Goal: Task Accomplishment & Management: Complete application form

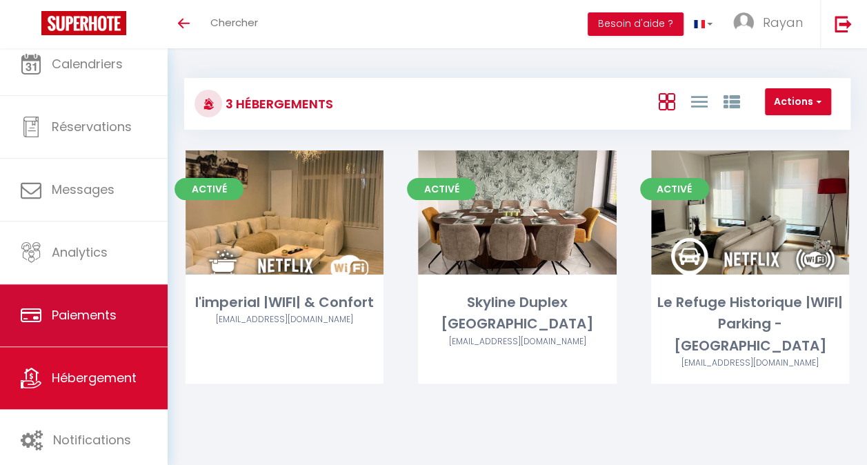
scroll to position [18, 0]
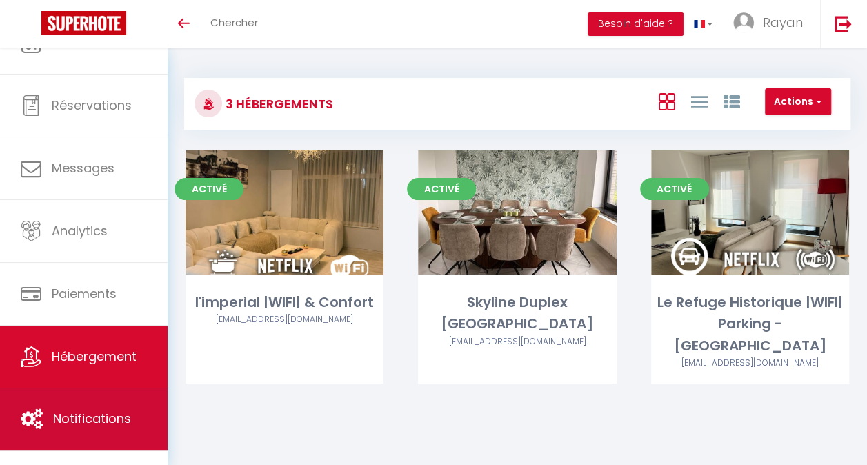
click at [106, 412] on span "Notifications" at bounding box center [92, 418] width 78 height 17
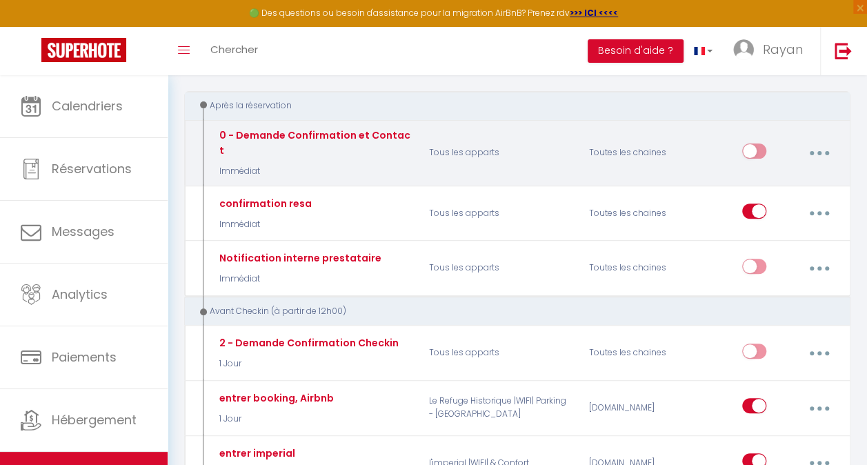
scroll to position [134, 0]
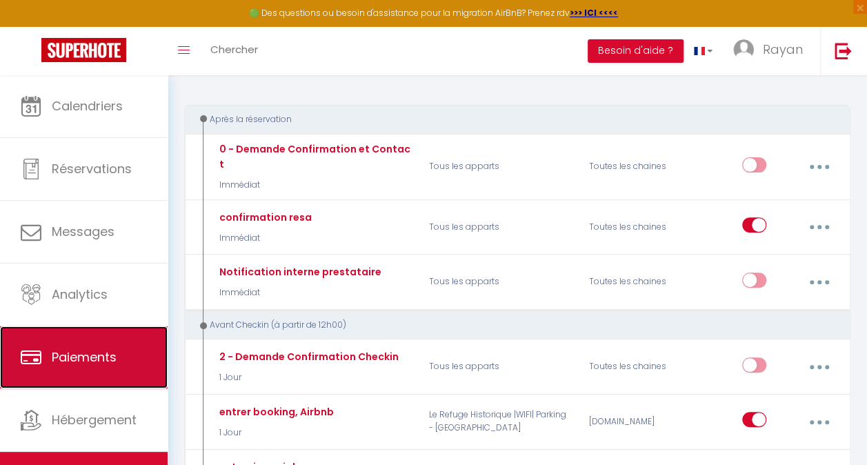
click at [115, 359] on span "Paiements" at bounding box center [84, 356] width 65 height 17
select select "2"
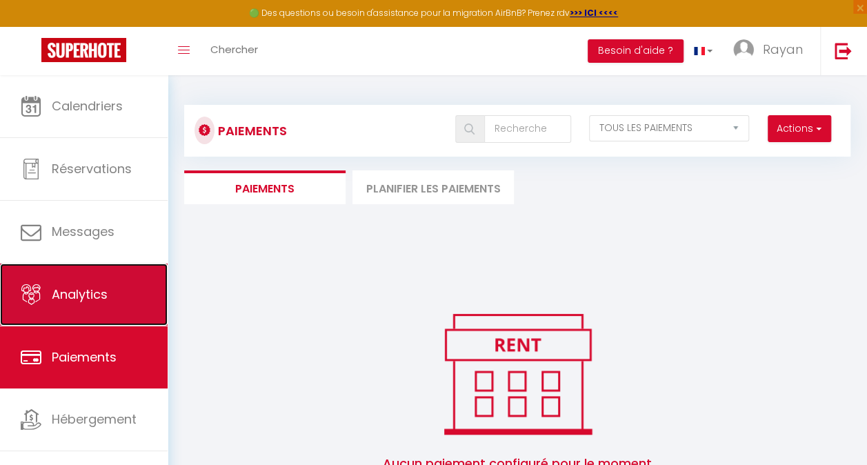
click at [94, 278] on link "Analytics" at bounding box center [84, 295] width 168 height 62
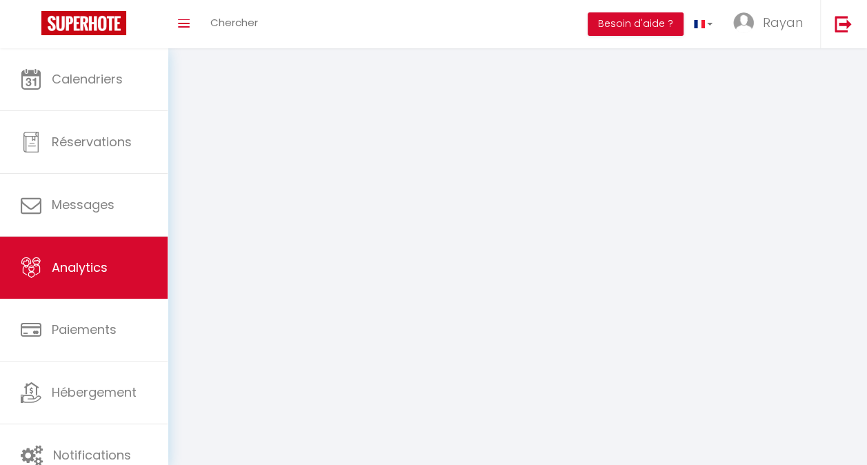
select select "2025"
select select "10"
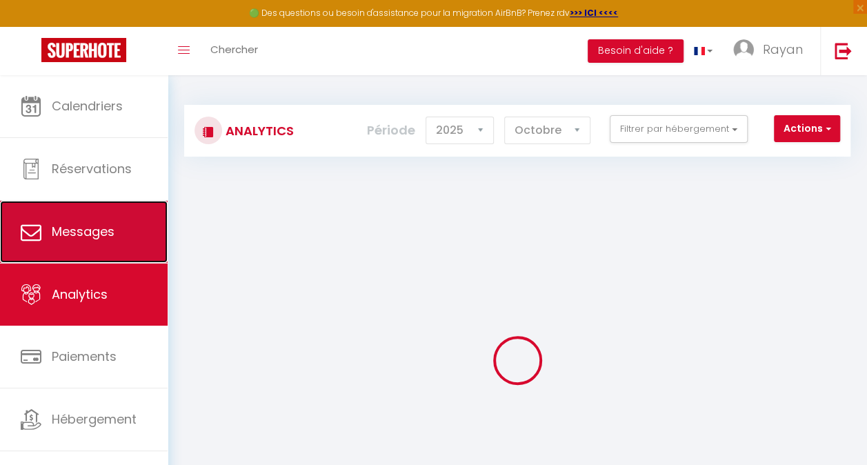
click at [95, 239] on span "Messages" at bounding box center [83, 231] width 63 height 17
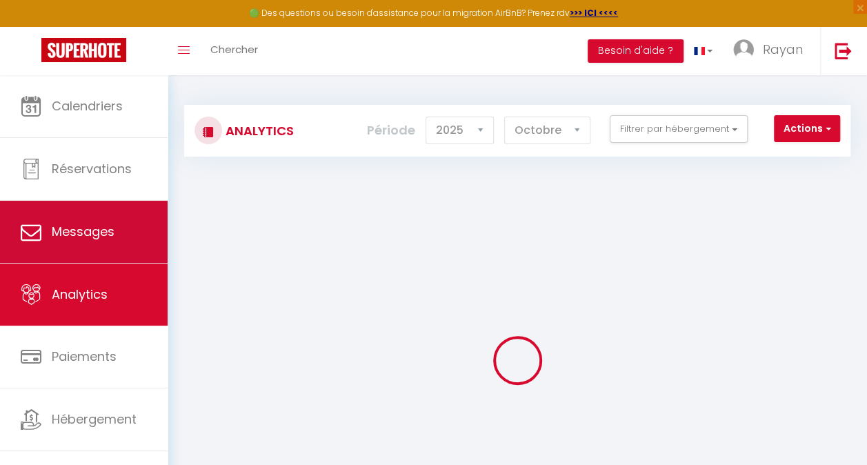
select select "message"
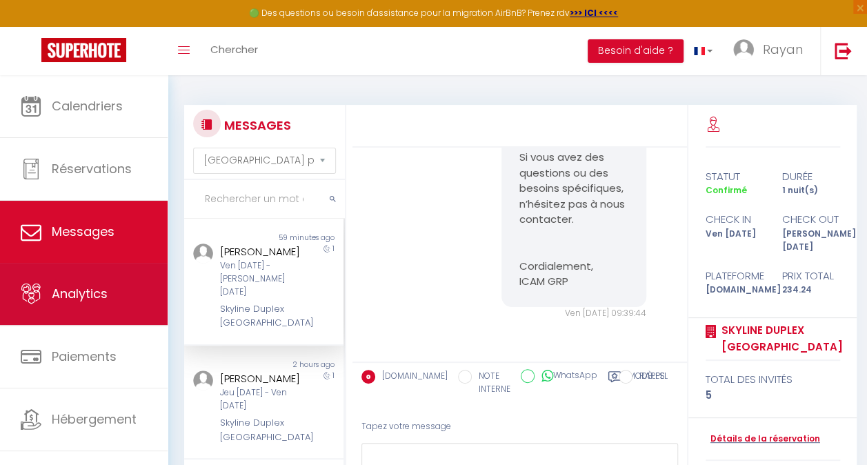
scroll to position [18, 0]
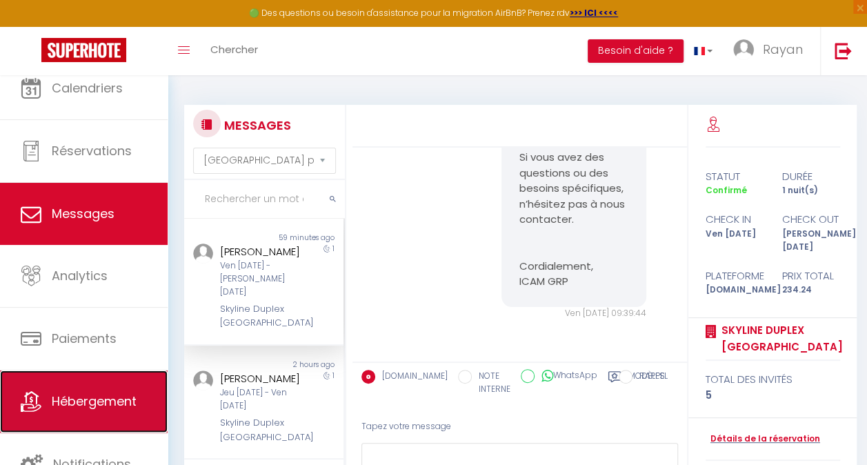
click at [109, 408] on link "Hébergement" at bounding box center [84, 401] width 168 height 62
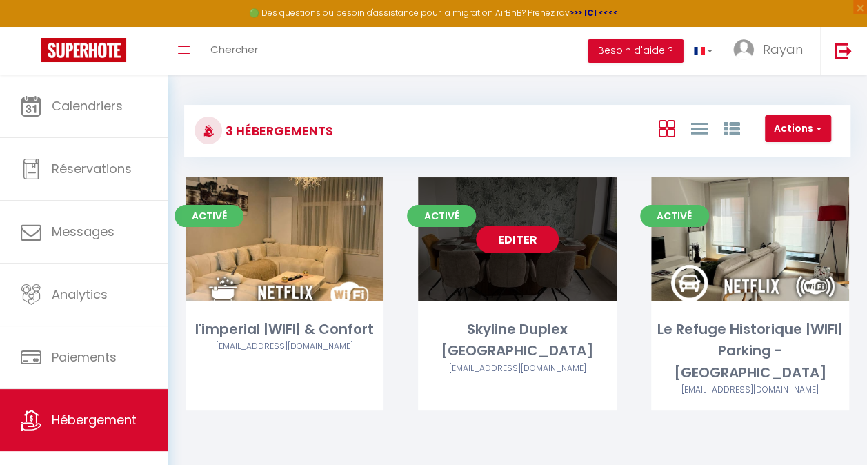
click at [522, 244] on link "Editer" at bounding box center [517, 240] width 83 height 28
select select "3"
select select "2"
select select "1"
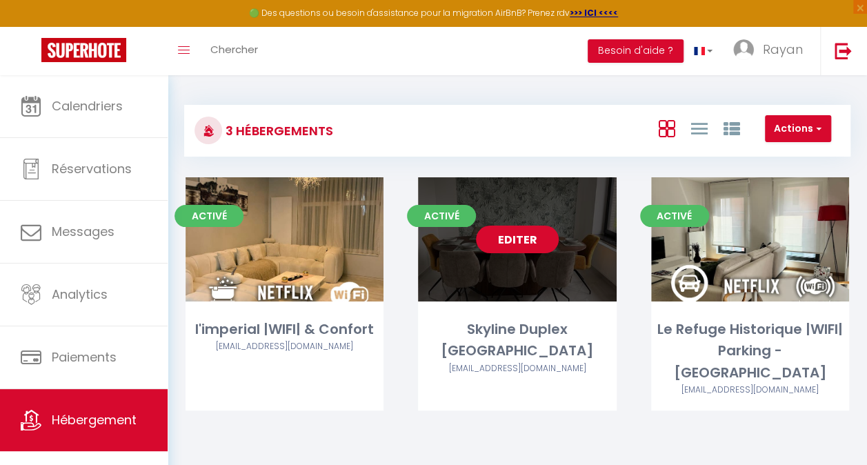
select select "28"
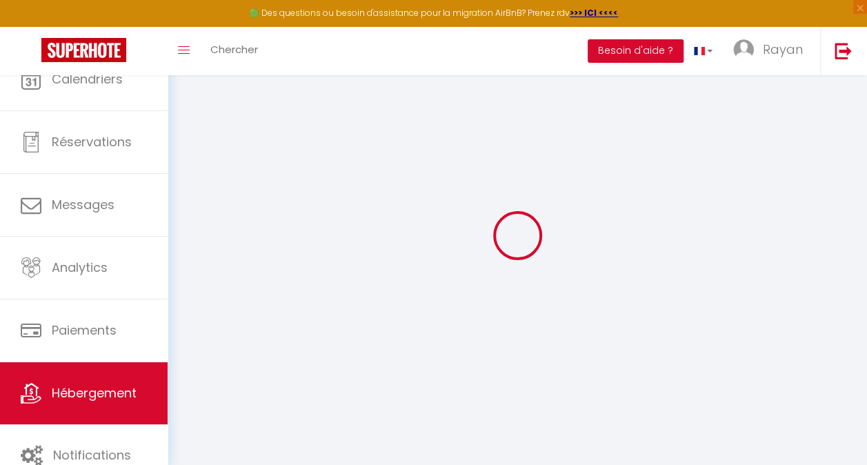
select select
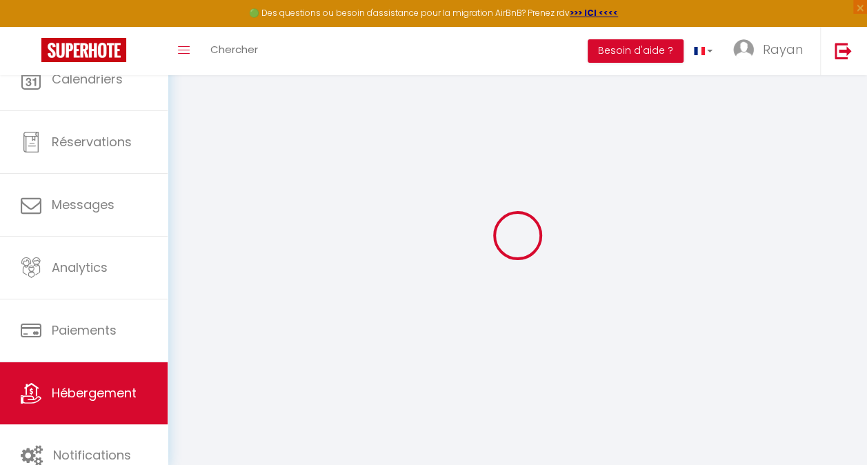
select select
checkbox input "false"
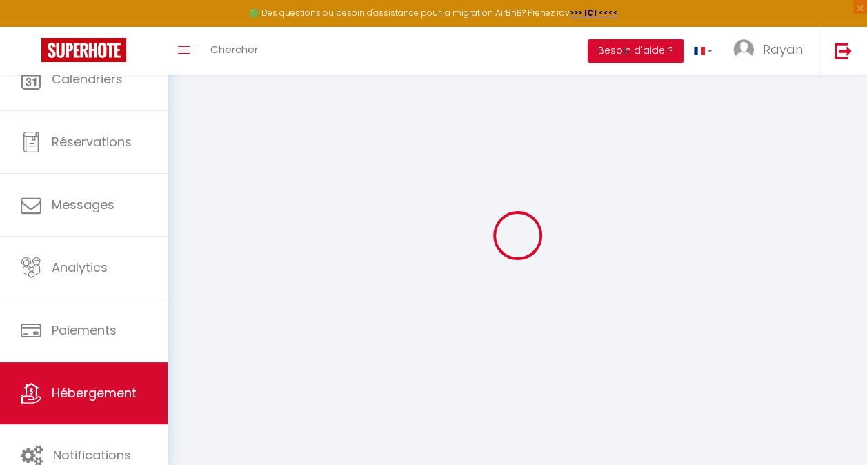
select select
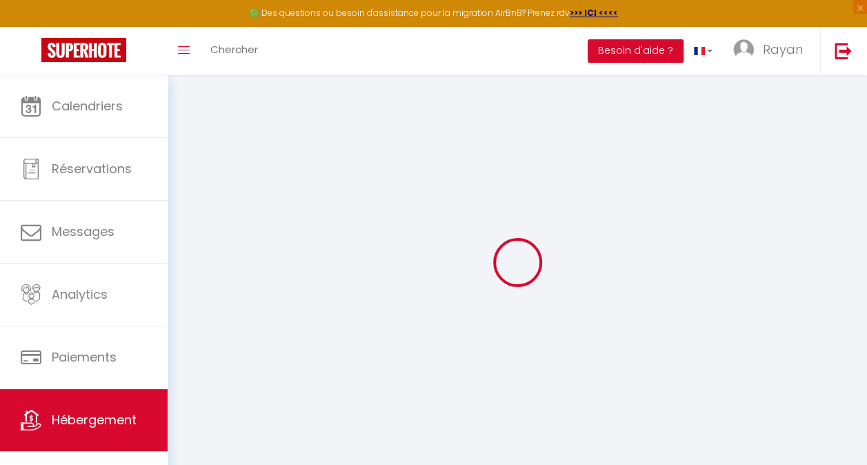
select select
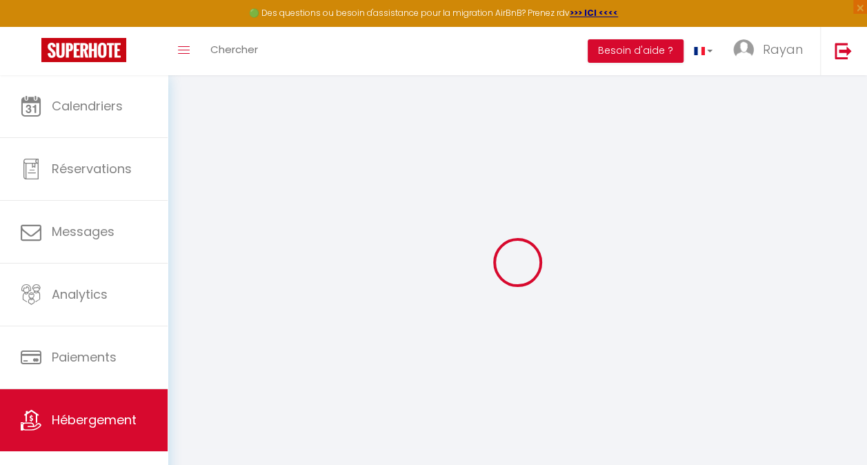
select select
checkbox input "false"
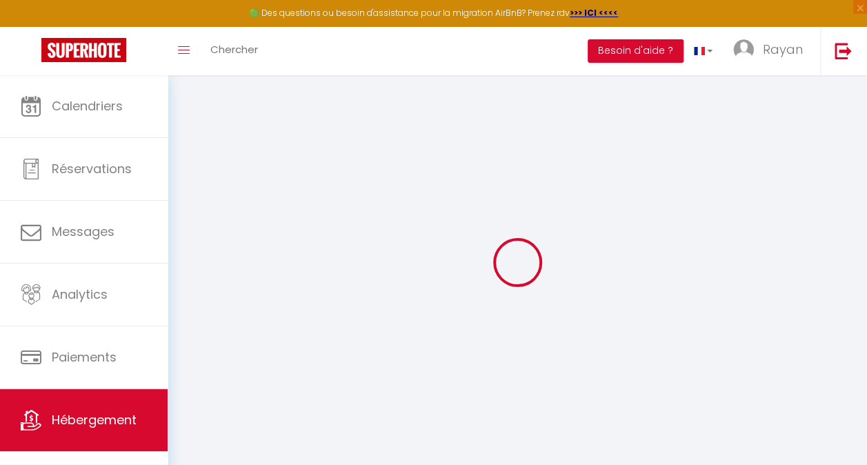
select select
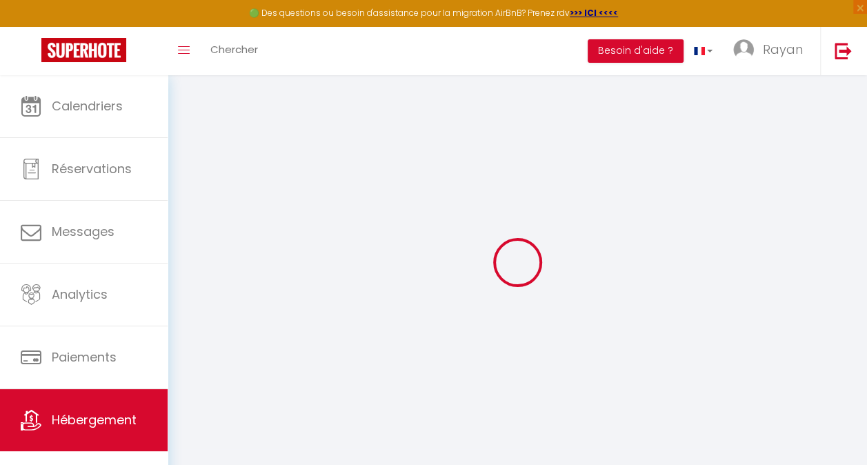
select select
checkbox input "false"
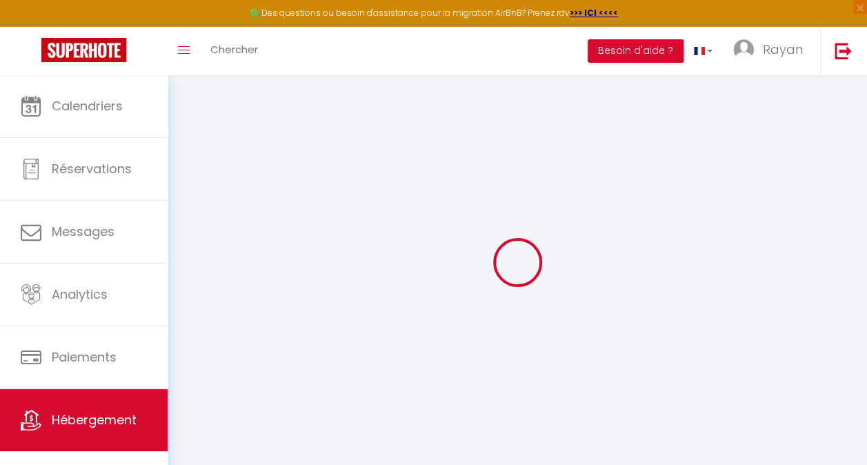
checkbox input "false"
select select
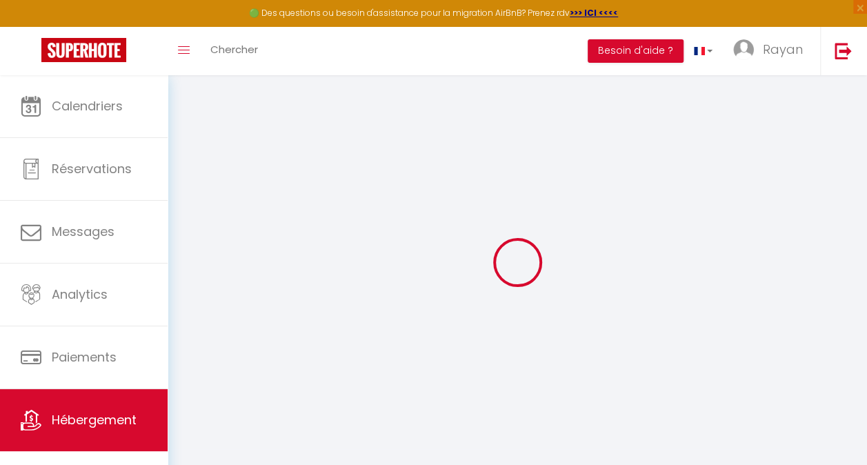
select select
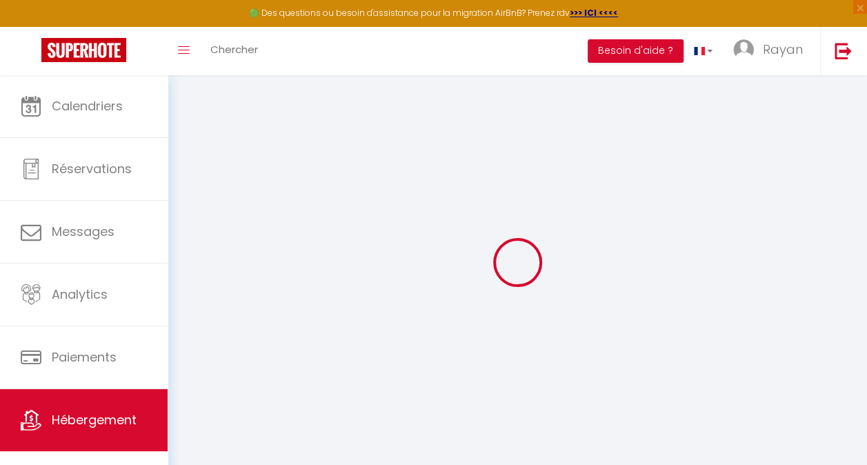
checkbox input "false"
select select
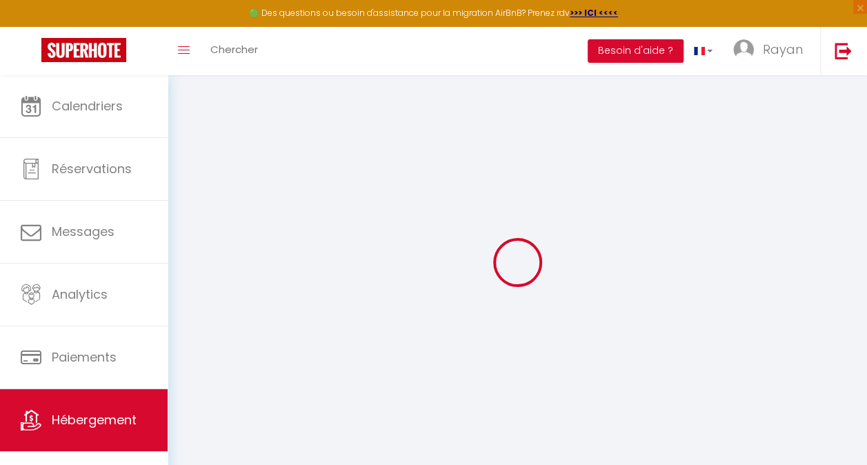
select select
type input "Skyline Duplex [GEOGRAPHIC_DATA]"
select select "8"
select select "3"
select select "2"
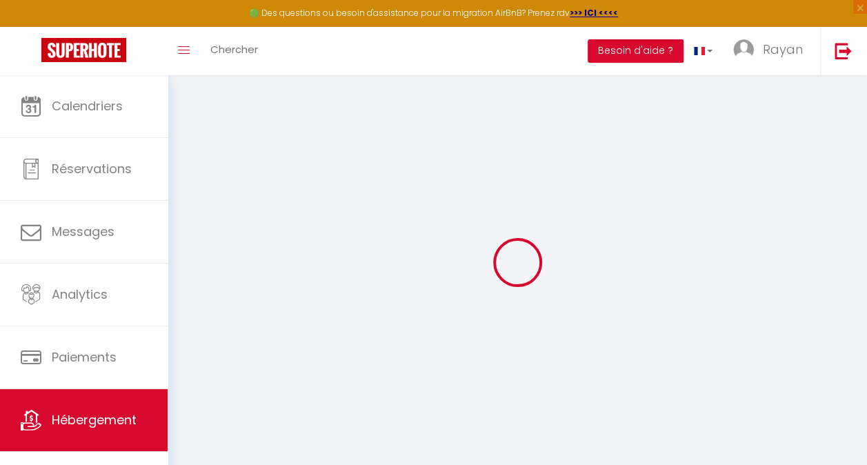
type input "220"
type input "10"
type input "70"
type input "4.00"
select select
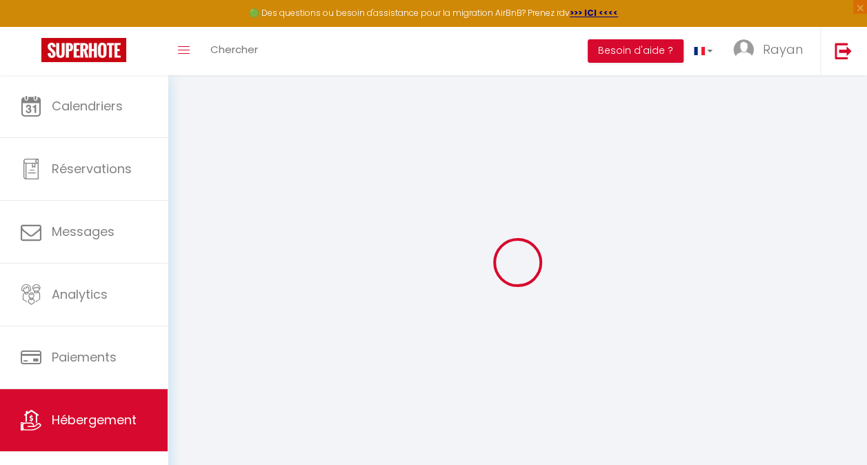
select select
type input "[STREET_ADDRESS]"
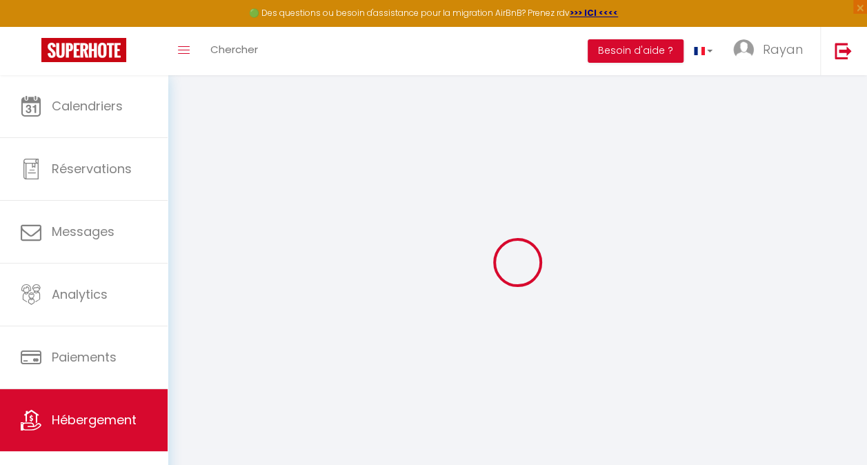
type input "1130"
type input "[GEOGRAPHIC_DATA]"
select select "23"
type input "[EMAIL_ADDRESS][DOMAIN_NAME]"
select select
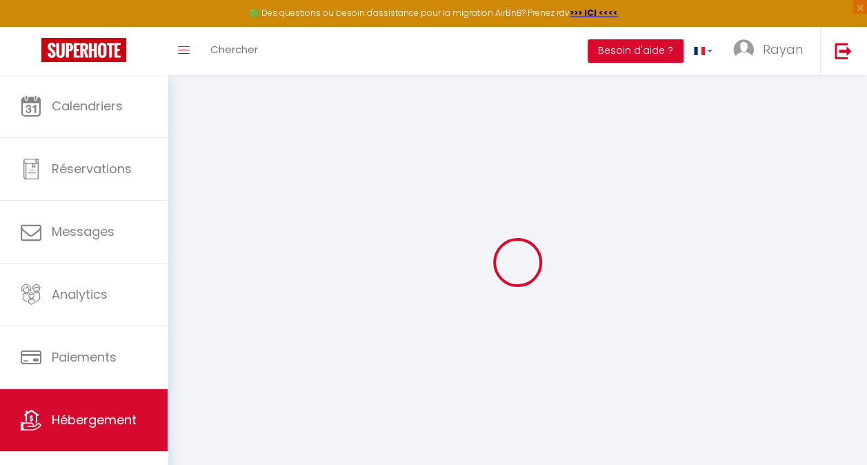
checkbox input "false"
select select
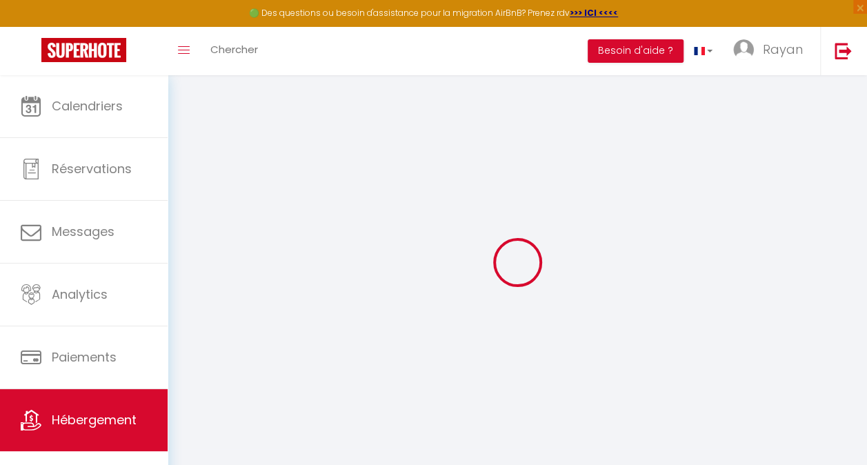
select select
type input "0"
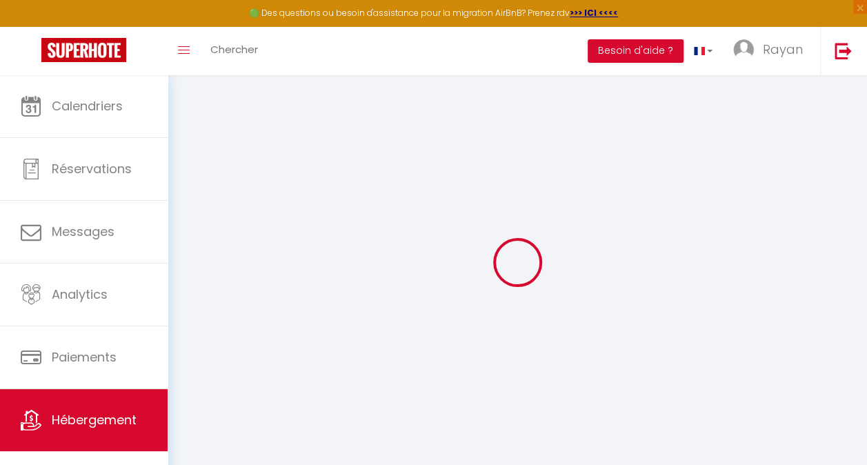
select select
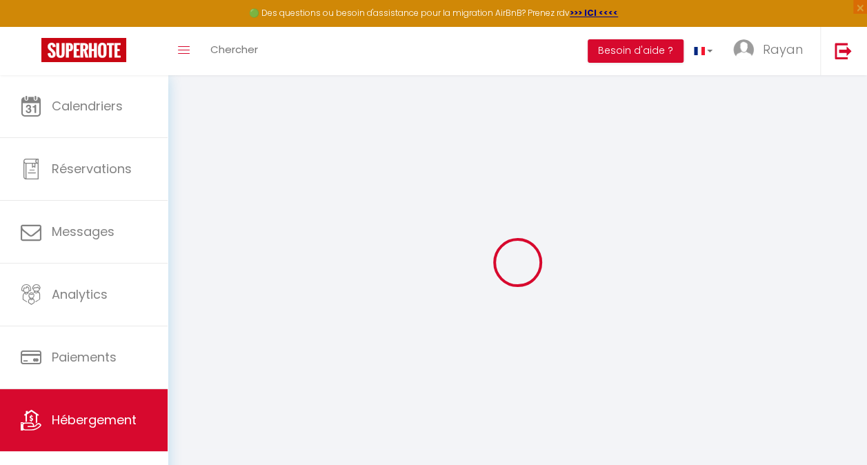
select select
checkbox input "false"
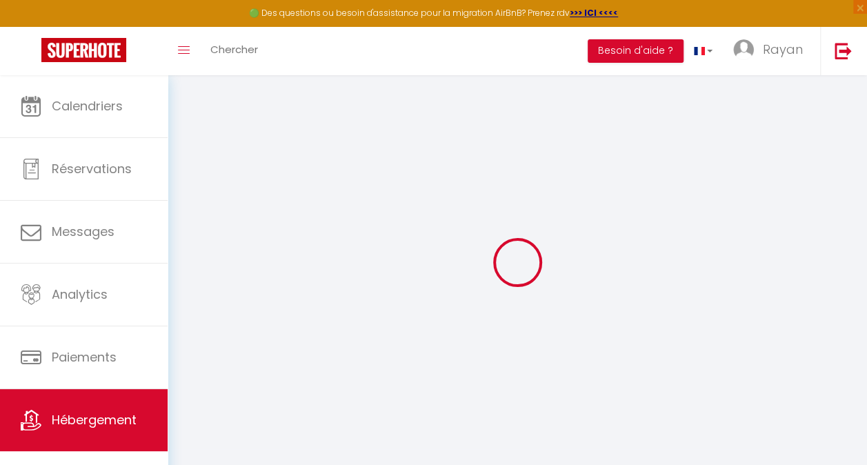
select select
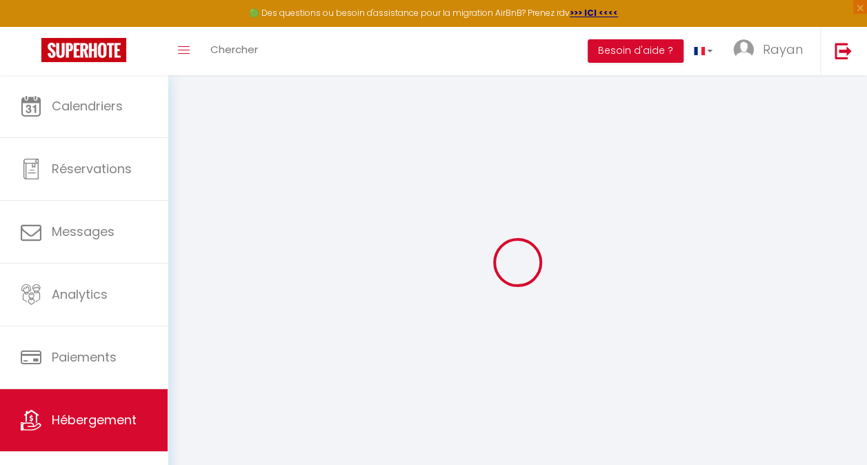
select select
checkbox input "false"
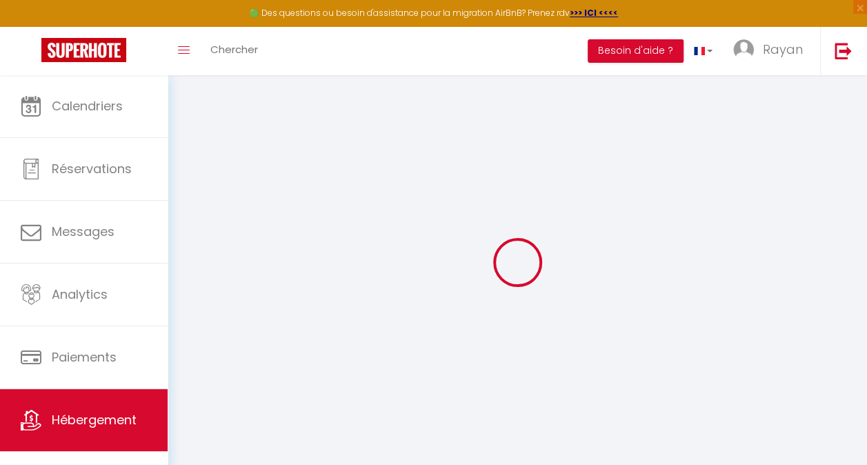
select select
checkbox input "false"
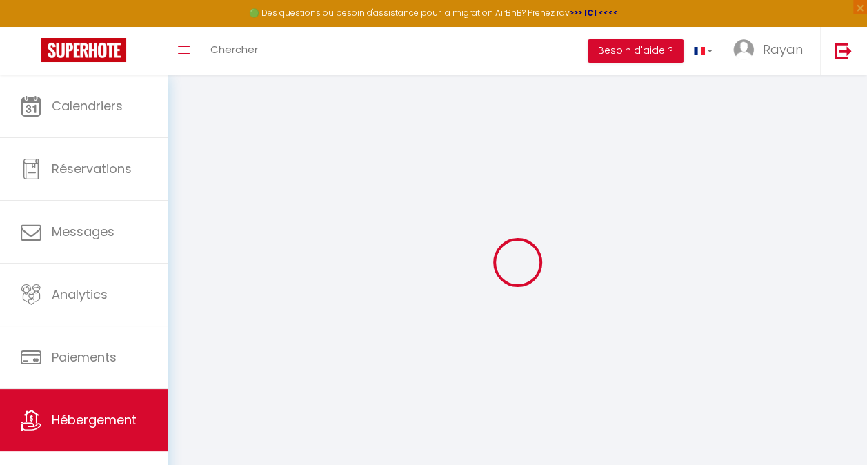
select select
checkbox input "false"
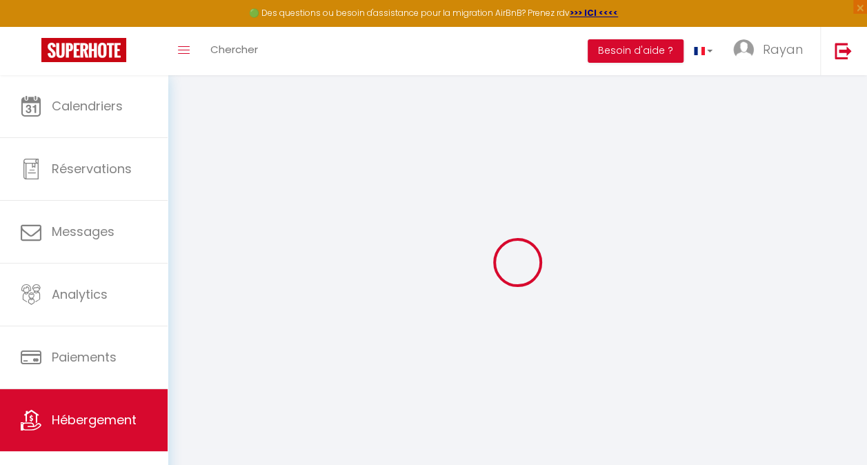
select select
select select "15:00"
select select "00:00"
select select "11:00"
select select "30"
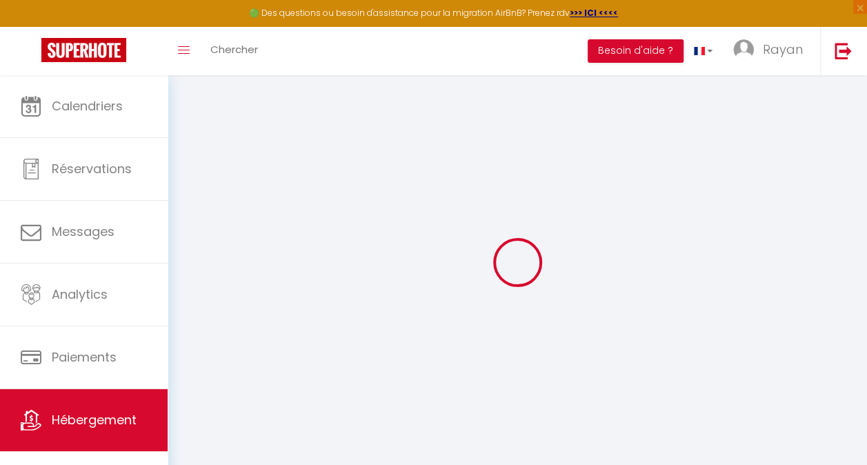
select select "120"
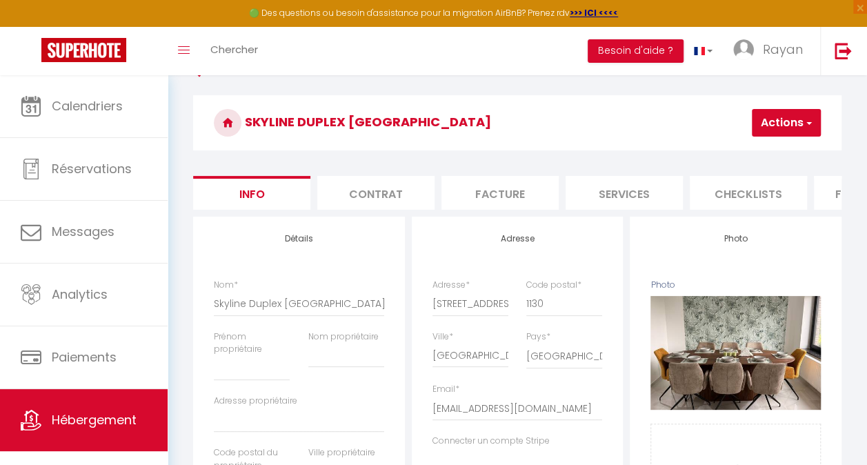
scroll to position [32, 0]
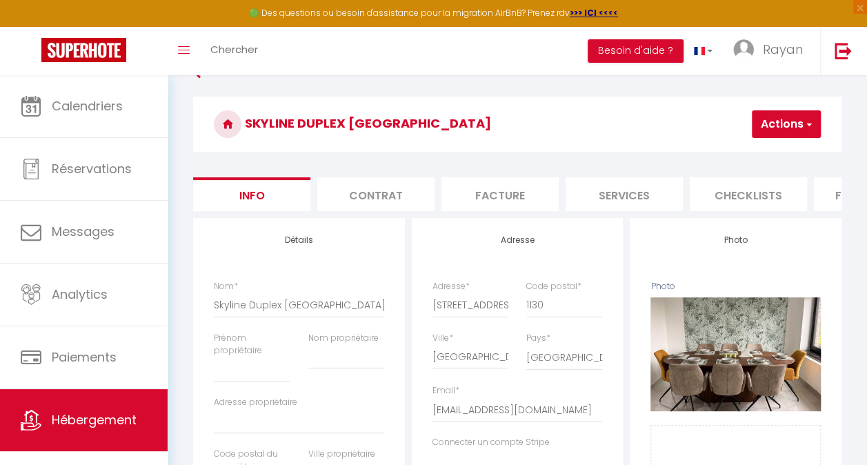
click at [532, 196] on li "Facture" at bounding box center [500, 194] width 117 height 34
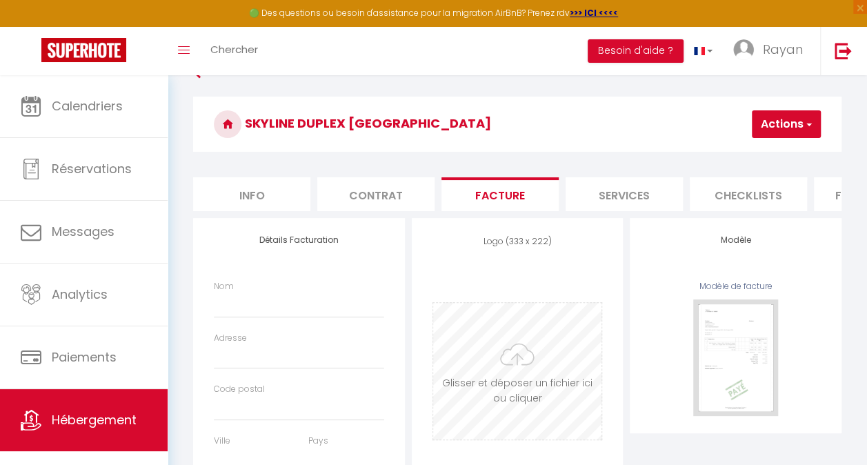
select select
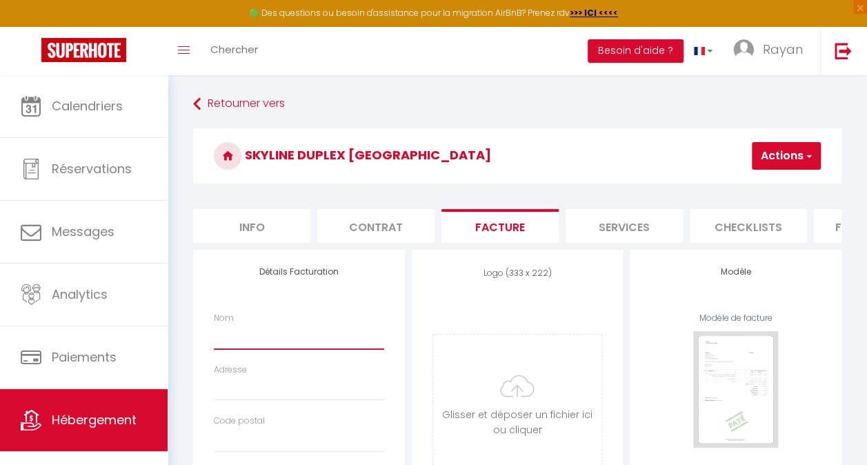
click at [265, 349] on input "Nom" at bounding box center [299, 336] width 170 height 25
type input "I"
select select
type input "IC"
select select
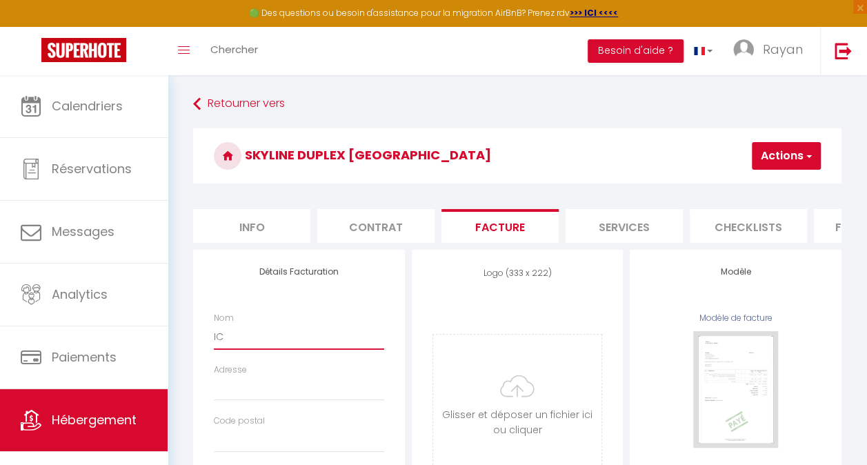
type input "ICA"
select select
type input "ICAM"
select select
type input "ICAM"
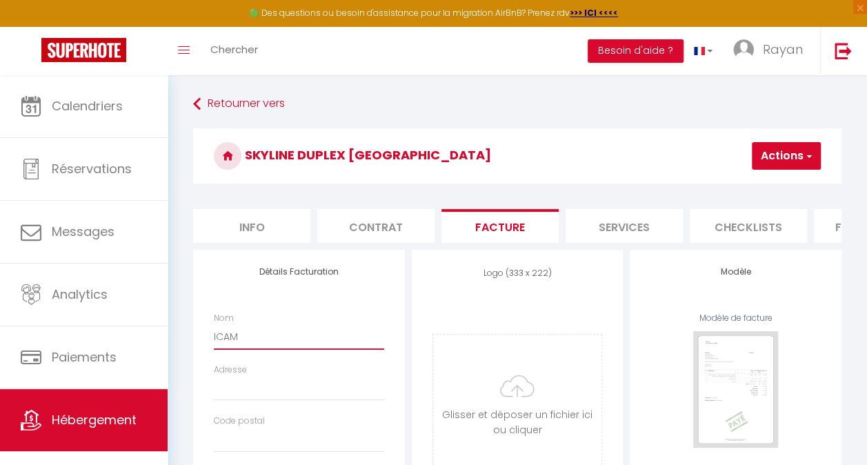
select select
type input "ICAM G"
select select
type input "ICAM GR"
select select
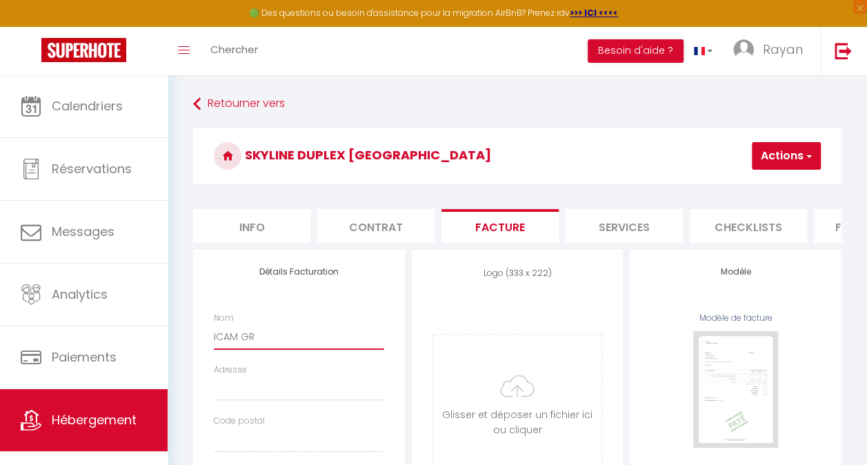
type input "ICAM GRO"
select select
type input "ICAM GROU"
select select
type input "ICAM GROUP"
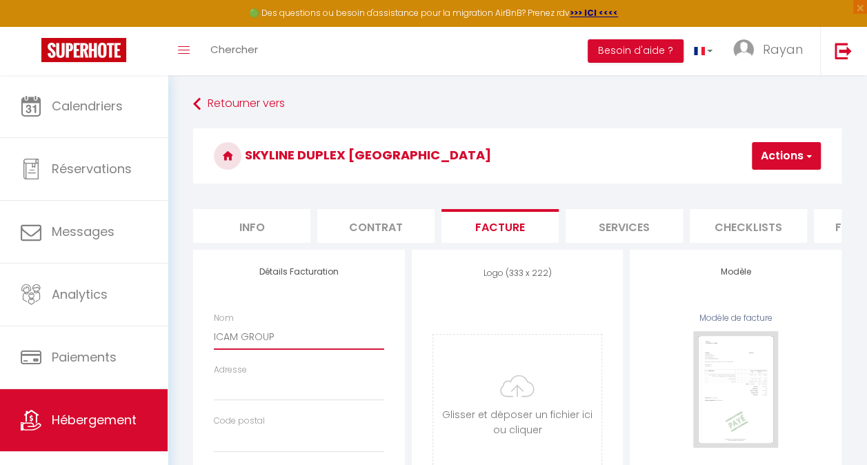
select select
type input "ICAM GROUP"
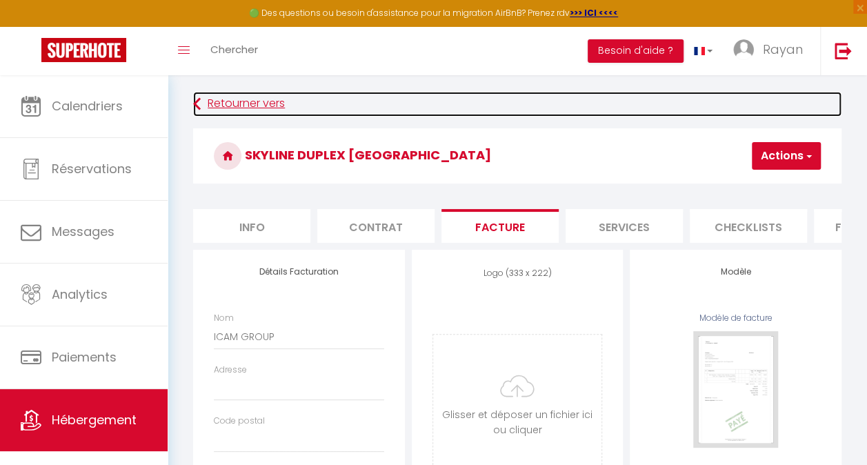
click at [217, 103] on link "Retourner vers" at bounding box center [517, 104] width 648 height 25
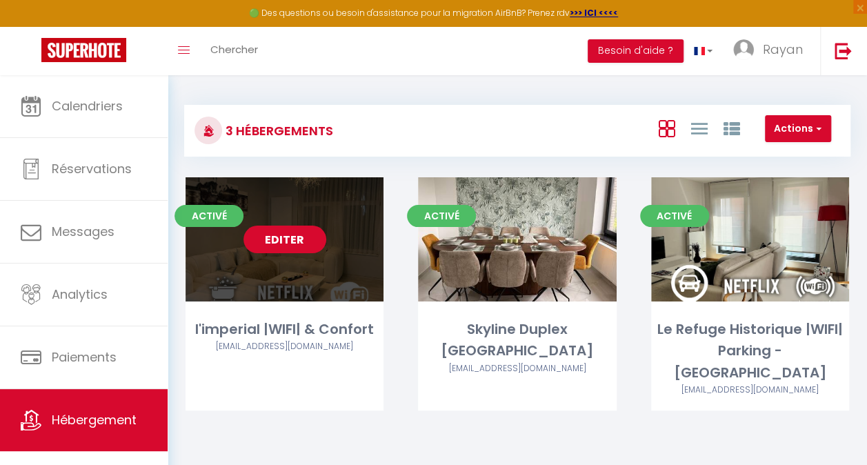
click at [282, 252] on link "Editer" at bounding box center [285, 240] width 83 height 28
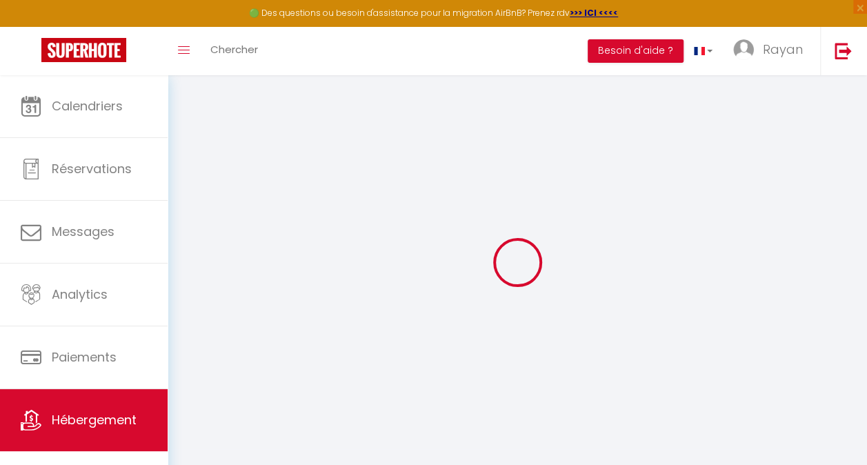
select select
type input "ICAM GROUP"
type input "Avenue Louis 367"
type input "1050"
type input "[GEOGRAPHIC_DATA]"
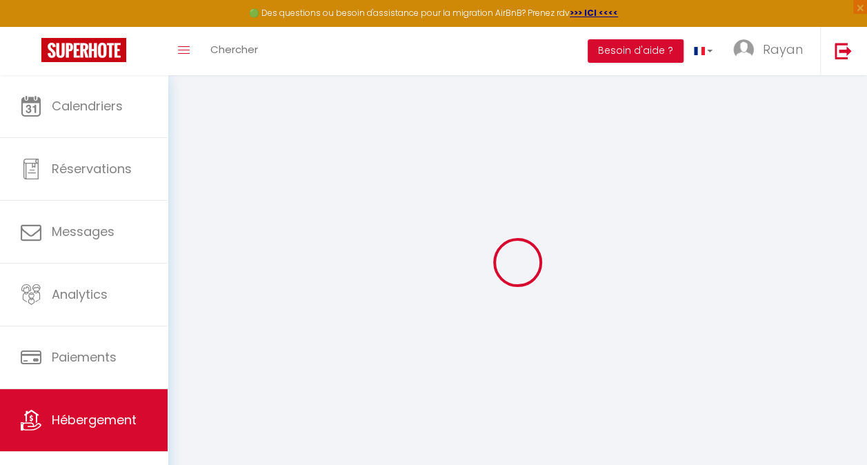
select select "23"
type input "BE 0762 846 701"
select select
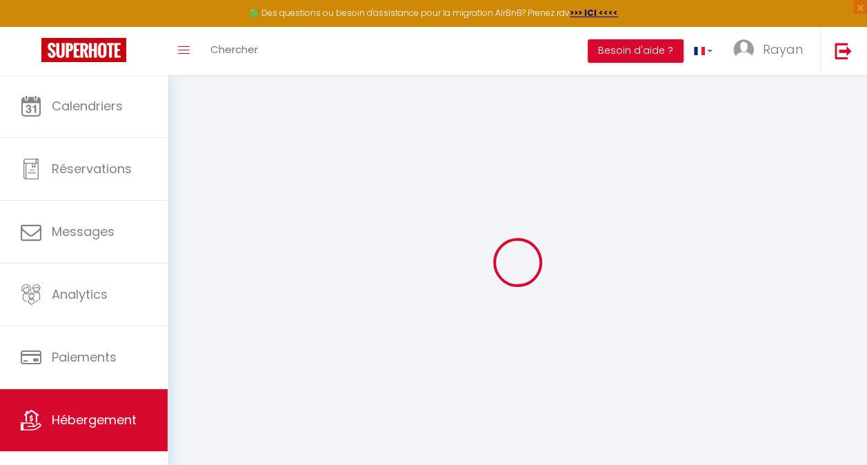
checkbox input "false"
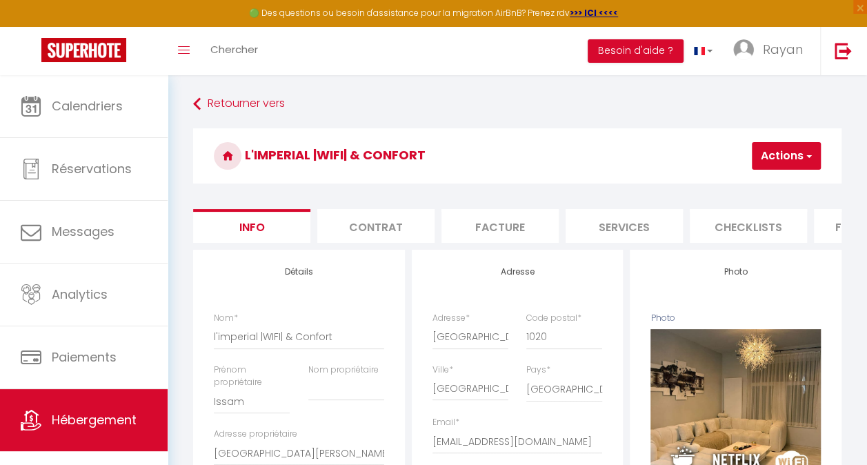
click at [494, 225] on li "Facture" at bounding box center [500, 226] width 117 height 34
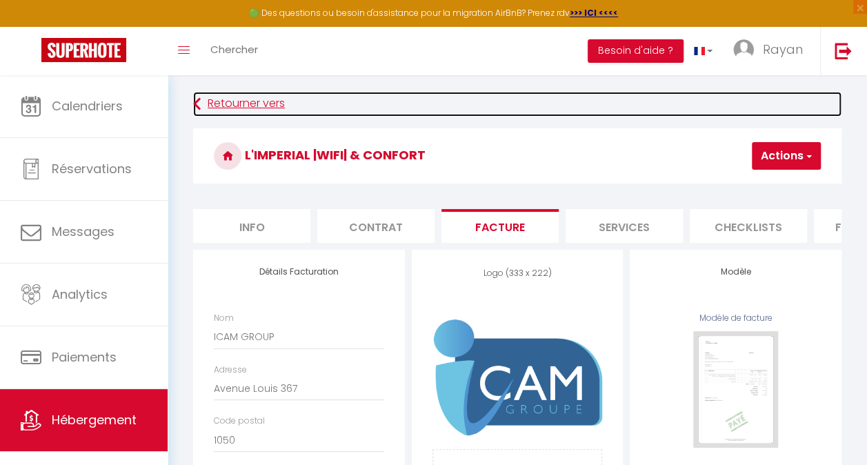
click at [222, 103] on link "Retourner vers" at bounding box center [517, 104] width 648 height 25
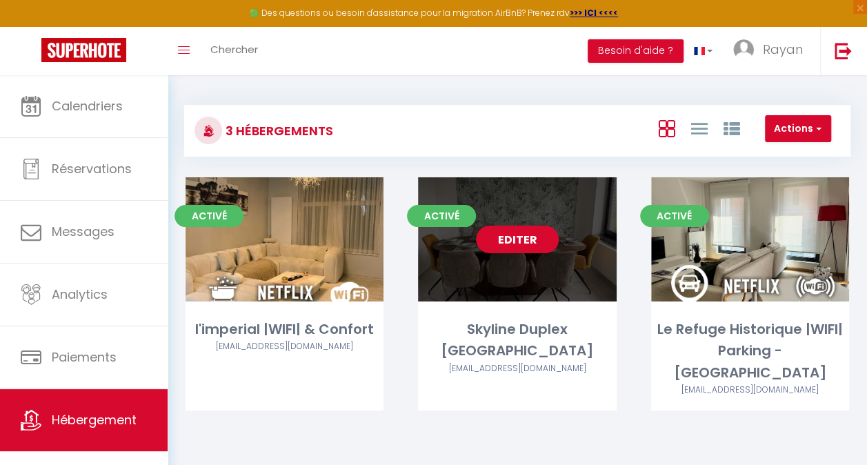
click at [497, 257] on div "Editer" at bounding box center [517, 239] width 198 height 124
select select "3"
select select "2"
select select "1"
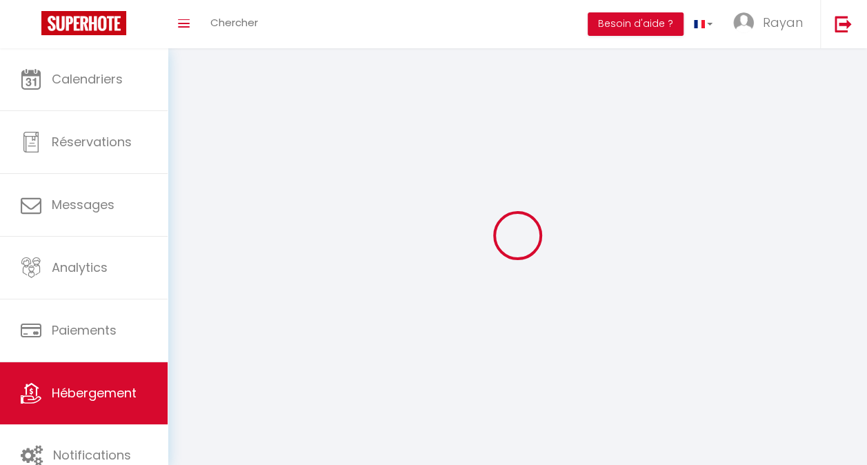
select select
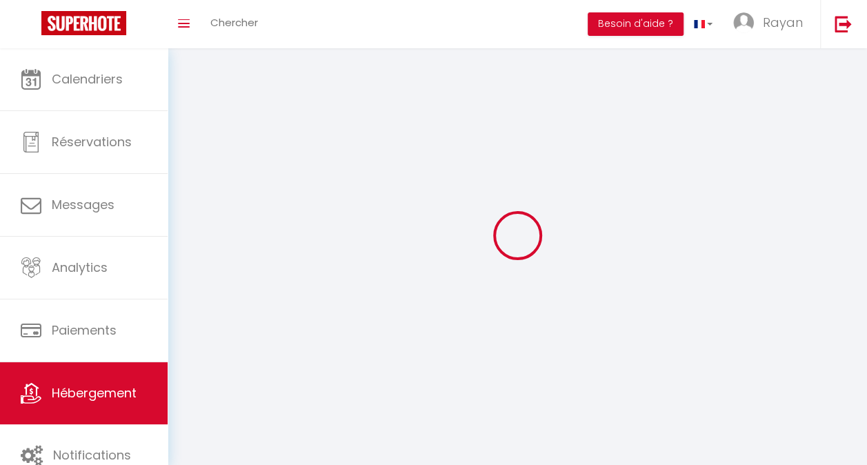
select select
checkbox input "false"
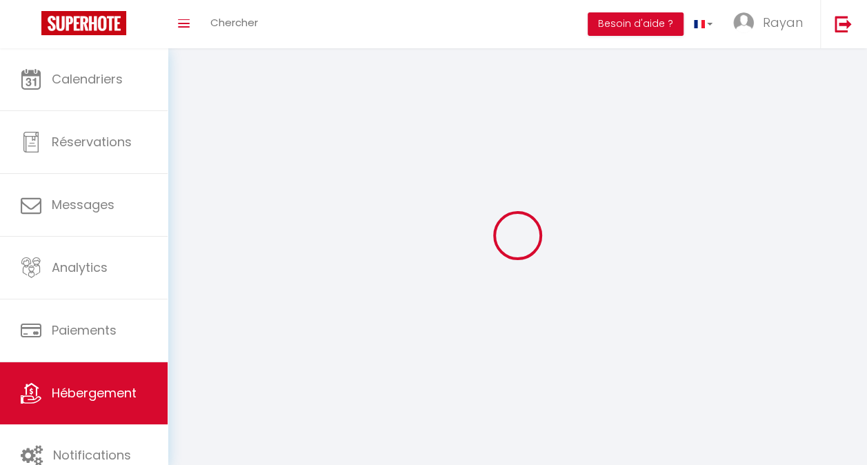
select select
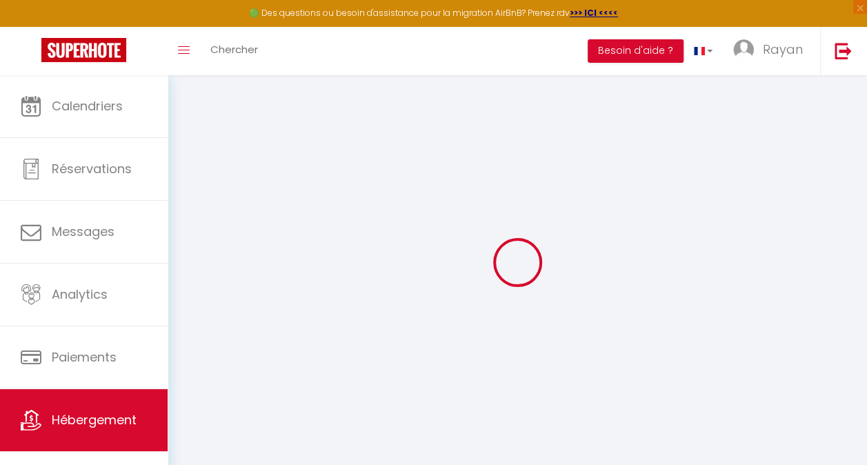
select select
checkbox input "false"
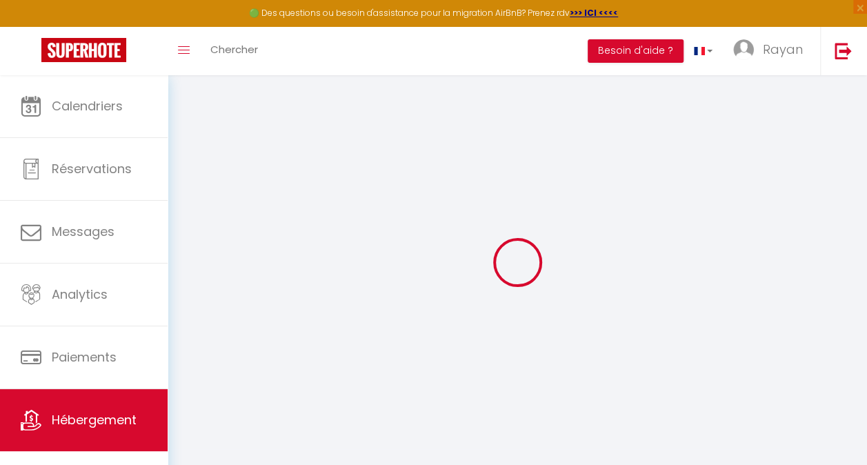
checkbox input "false"
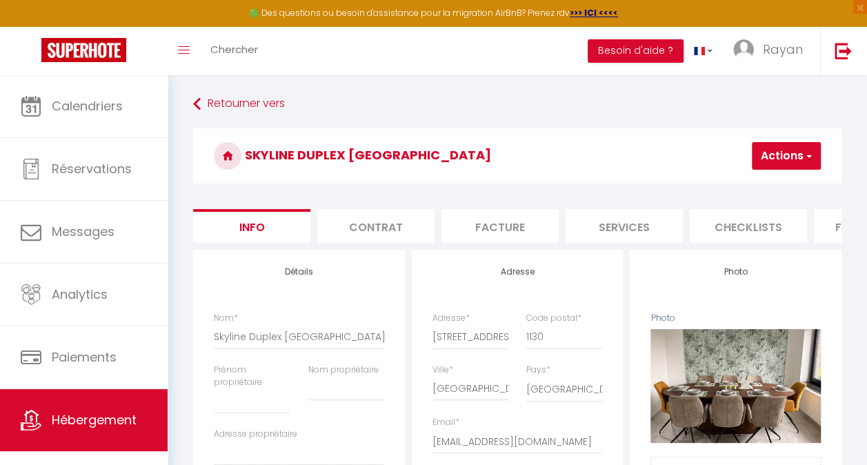
click at [508, 240] on li "Facture" at bounding box center [500, 226] width 117 height 34
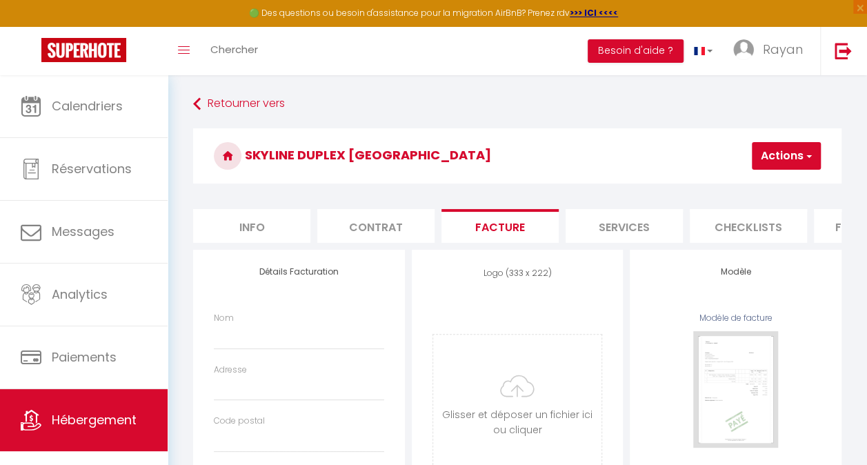
select select
click at [268, 348] on input "Nom" at bounding box center [299, 336] width 170 height 25
type input "I"
select select
type input "IC"
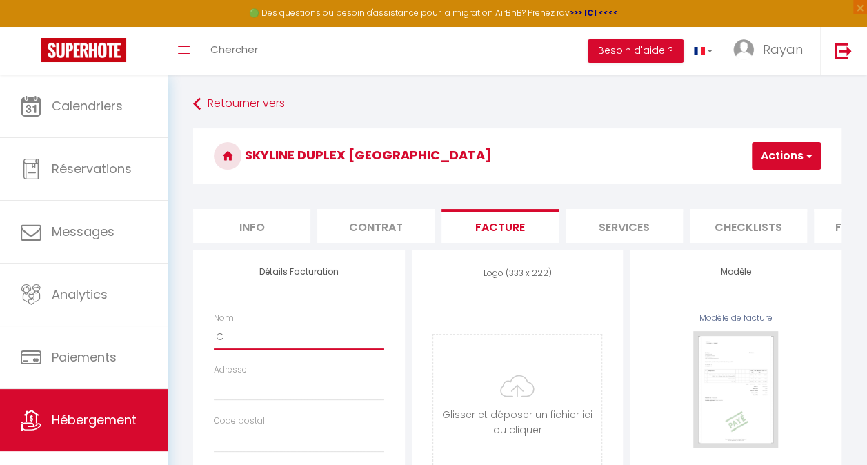
select select
type input "ICA"
select select
type input "ICAM"
select select
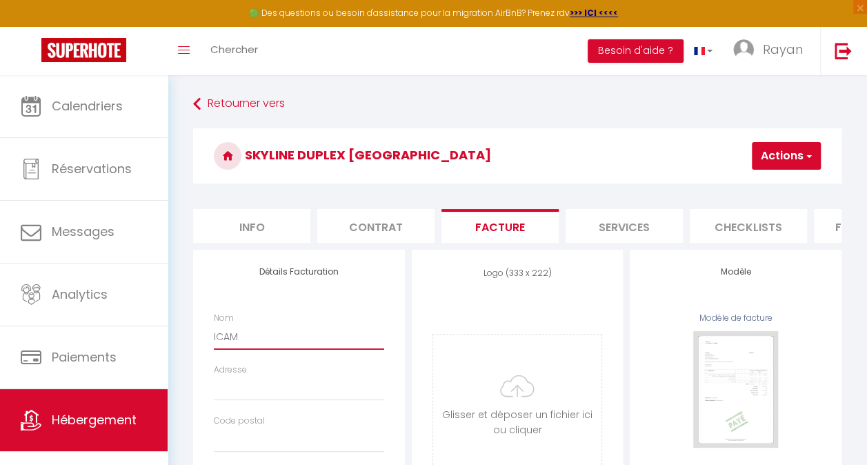
type input "ICAM"
select select
type input "ICAM G"
select select
type input "ICAM GR"
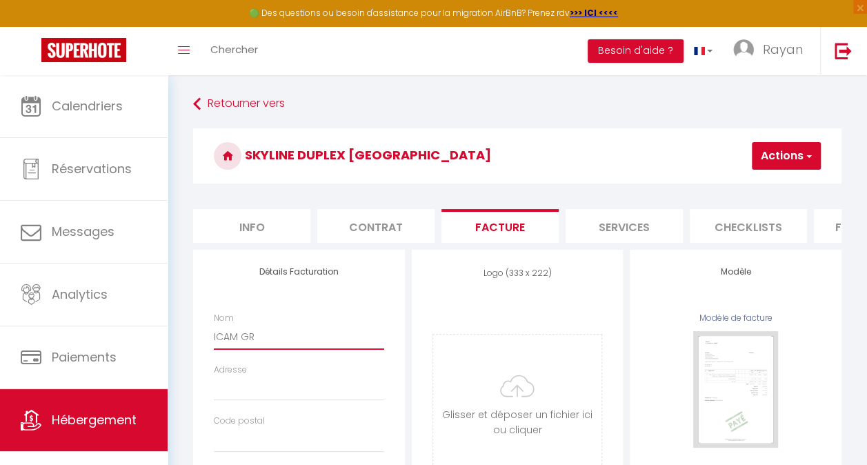
select select
type input "ICAM GRO"
select select
type input "ICAM GROU"
select select
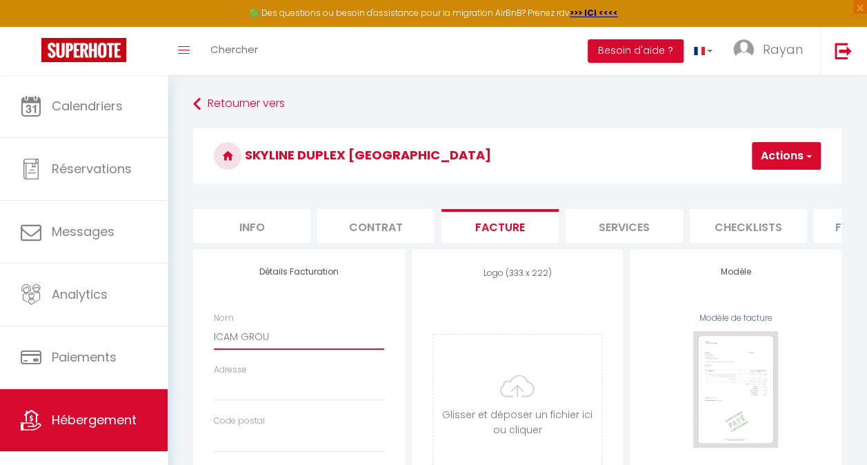
type input "ICAM GROUP"
click at [239, 395] on input "Adresse" at bounding box center [299, 388] width 170 height 25
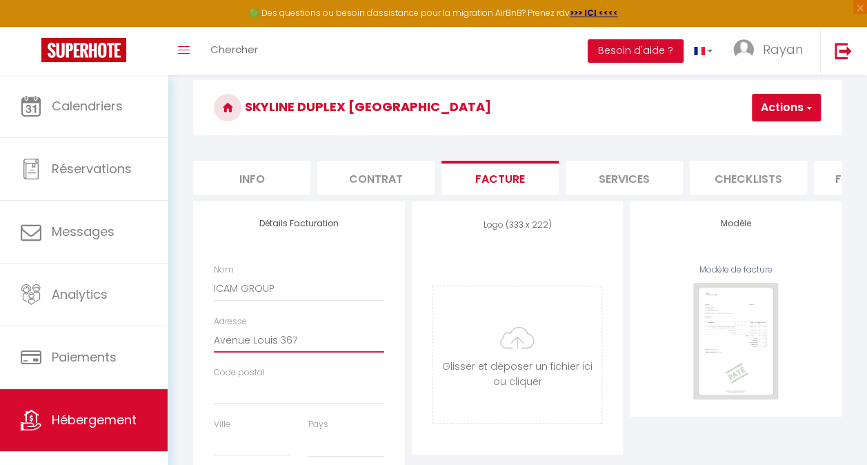
scroll to position [57, 0]
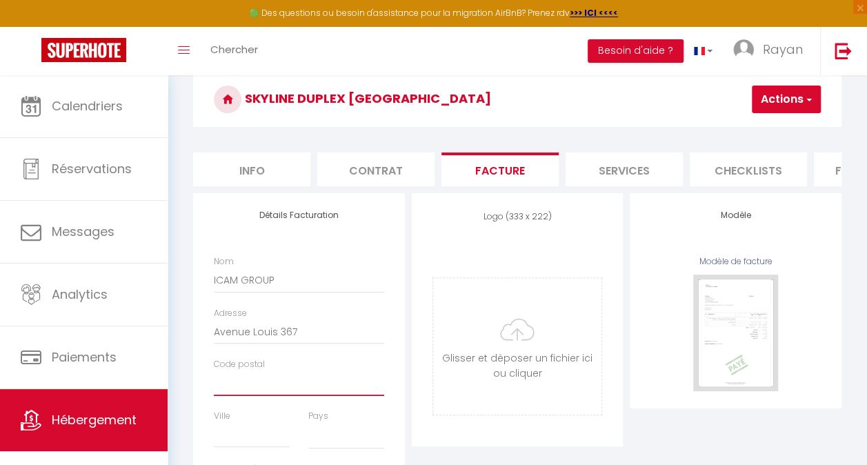
click at [230, 396] on input "Code postal" at bounding box center [299, 383] width 170 height 25
click at [233, 443] on input "Ville" at bounding box center [252, 435] width 76 height 25
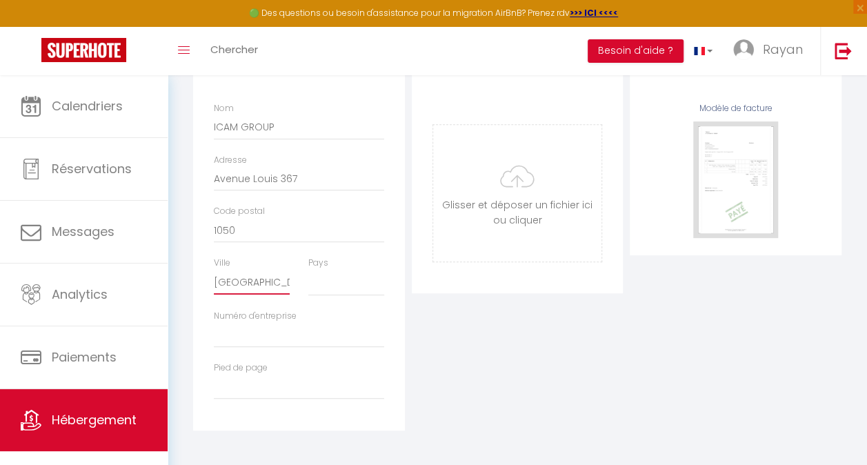
scroll to position [220, 0]
click at [335, 285] on select "[GEOGRAPHIC_DATA] [GEOGRAPHIC_DATA] [GEOGRAPHIC_DATA] [GEOGRAPHIC_DATA] [GEOGRA…" at bounding box center [346, 283] width 76 height 26
click at [308, 270] on select "[GEOGRAPHIC_DATA] [GEOGRAPHIC_DATA] [GEOGRAPHIC_DATA] [GEOGRAPHIC_DATA] [GEOGRA…" at bounding box center [346, 283] width 76 height 26
click at [237, 335] on input "Numéro d'entreprise" at bounding box center [299, 335] width 170 height 25
click at [508, 201] on input "file" at bounding box center [517, 193] width 169 height 137
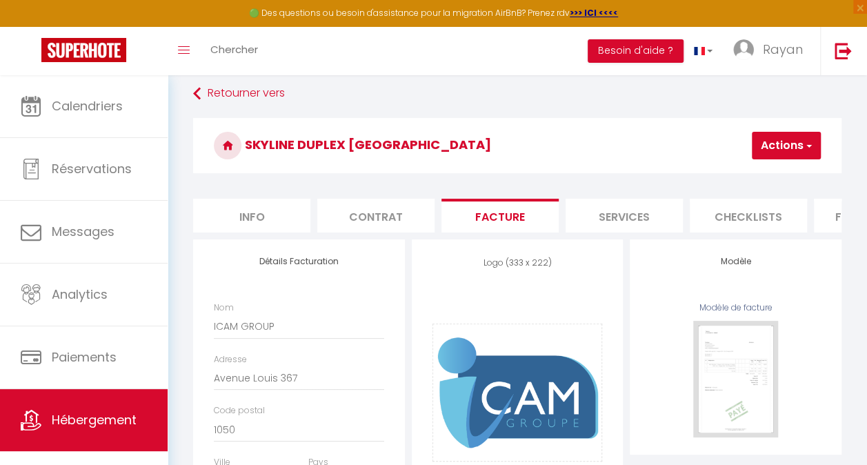
scroll to position [0, 0]
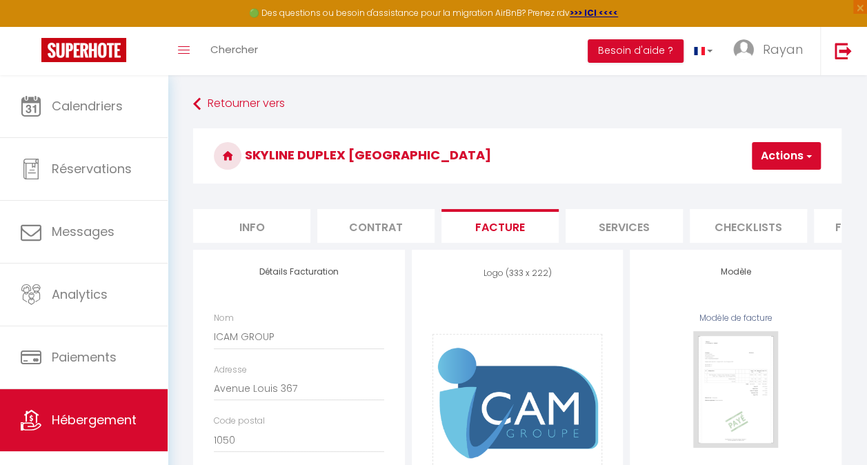
click at [781, 163] on button "Actions" at bounding box center [786, 156] width 69 height 28
click at [763, 184] on link "Enregistrer" at bounding box center [765, 186] width 109 height 18
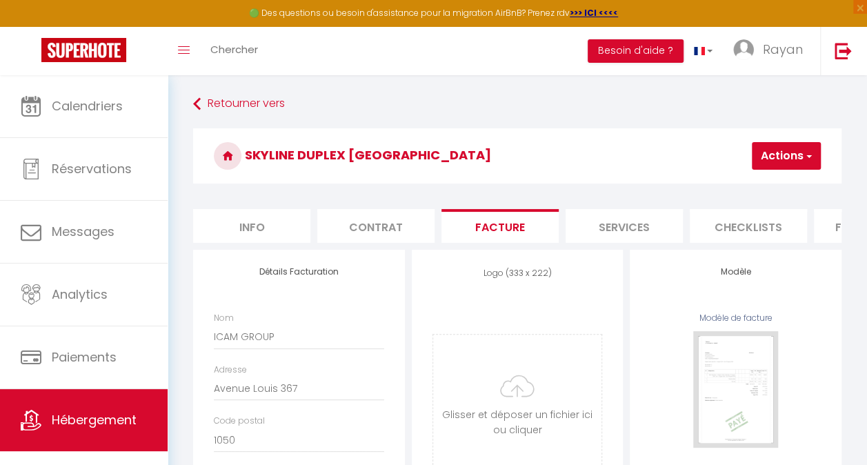
click at [628, 224] on li "Services" at bounding box center [624, 226] width 117 height 34
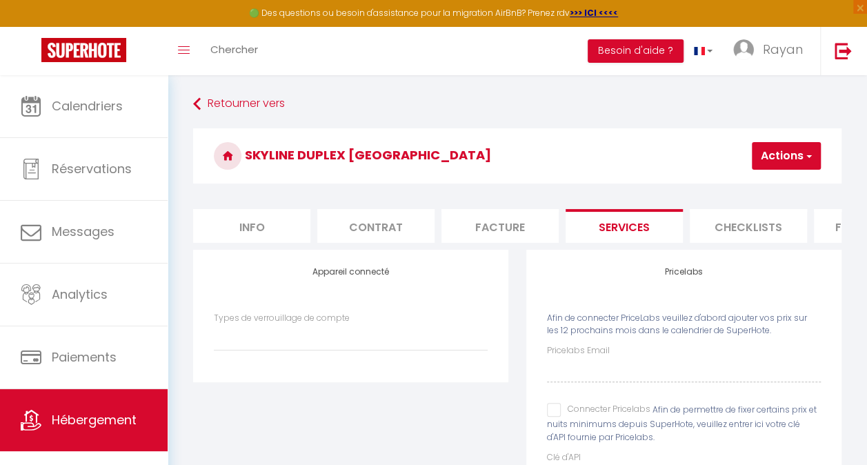
click at [744, 232] on li "Checklists" at bounding box center [748, 226] width 117 height 34
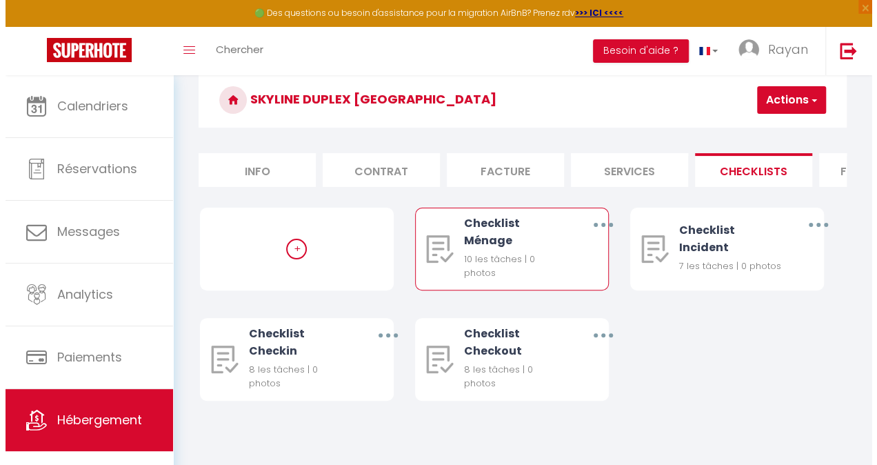
scroll to position [57, 0]
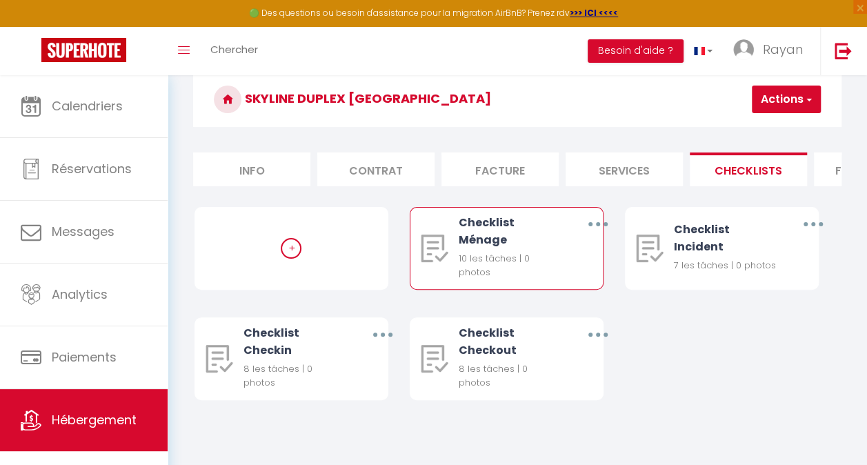
click at [597, 237] on button "button" at bounding box center [597, 224] width 37 height 26
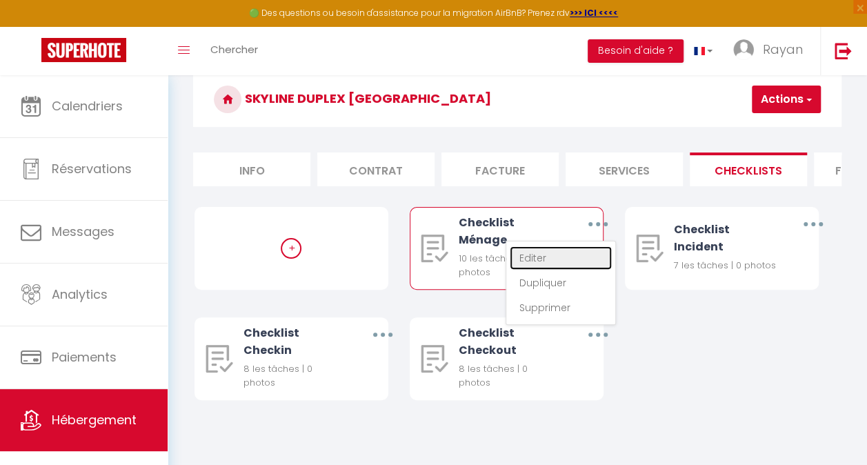
click at [555, 257] on link "Editer" at bounding box center [561, 257] width 102 height 23
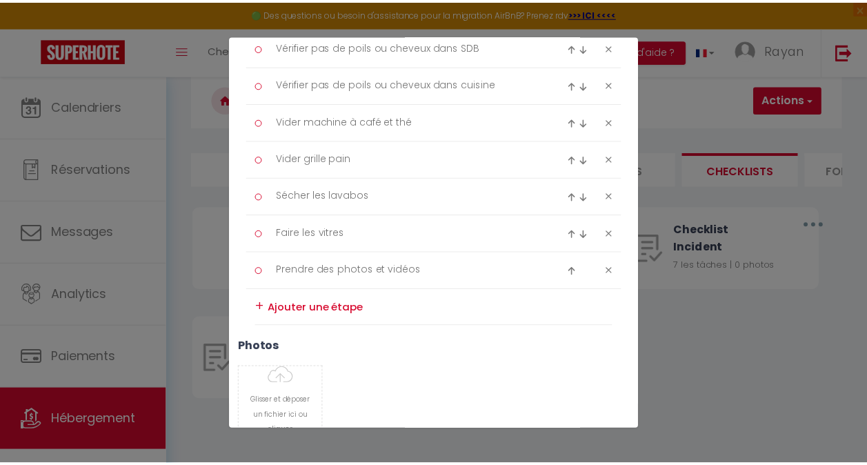
scroll to position [0, 0]
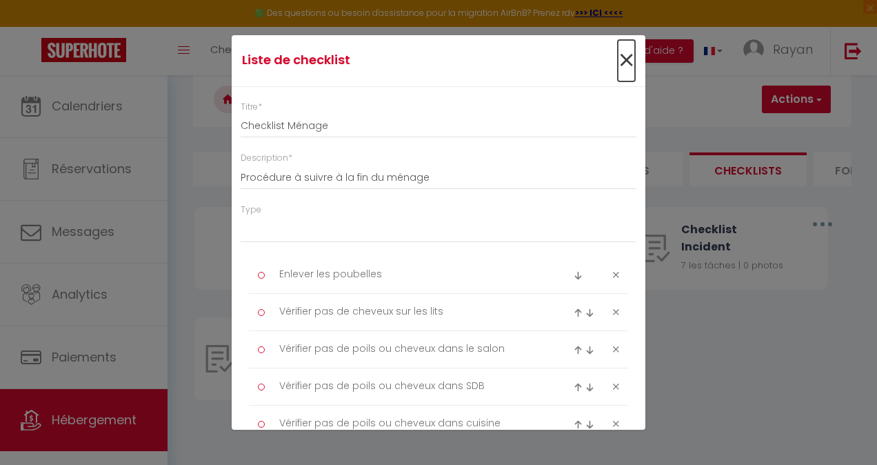
click at [618, 56] on span "×" at bounding box center [626, 60] width 17 height 41
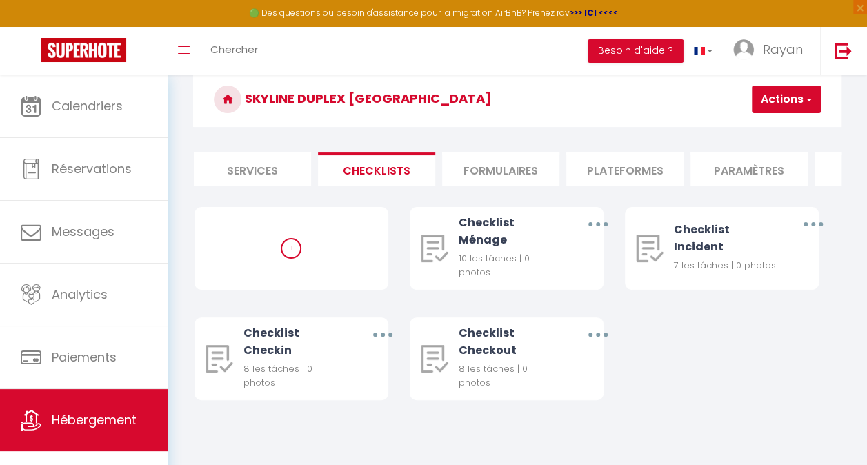
scroll to position [0, 375]
click at [744, 174] on li "Paramètres" at bounding box center [745, 169] width 117 height 34
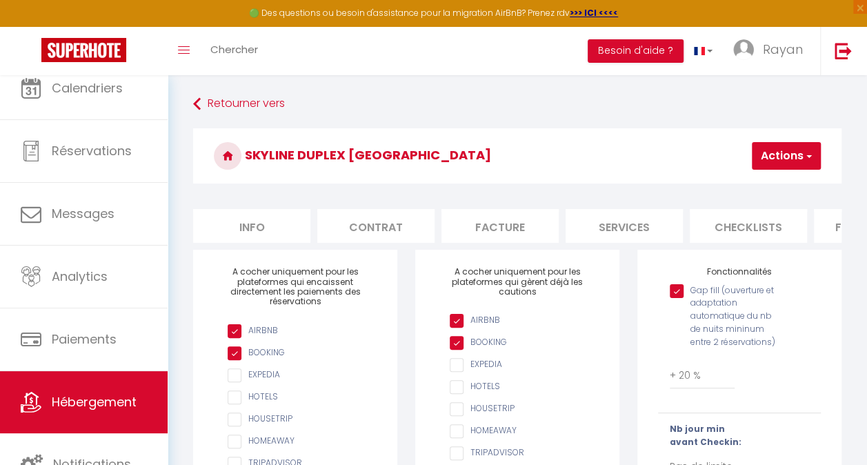
click at [373, 232] on li "Contrat" at bounding box center [375, 226] width 117 height 34
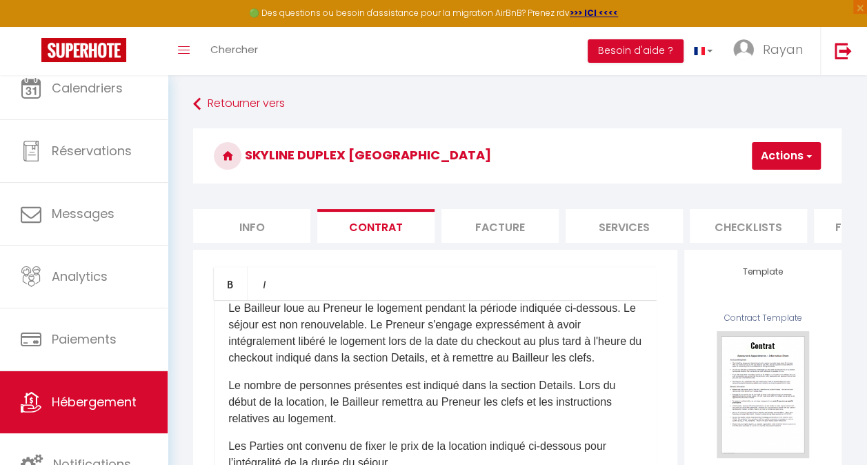
scroll to position [293, 0]
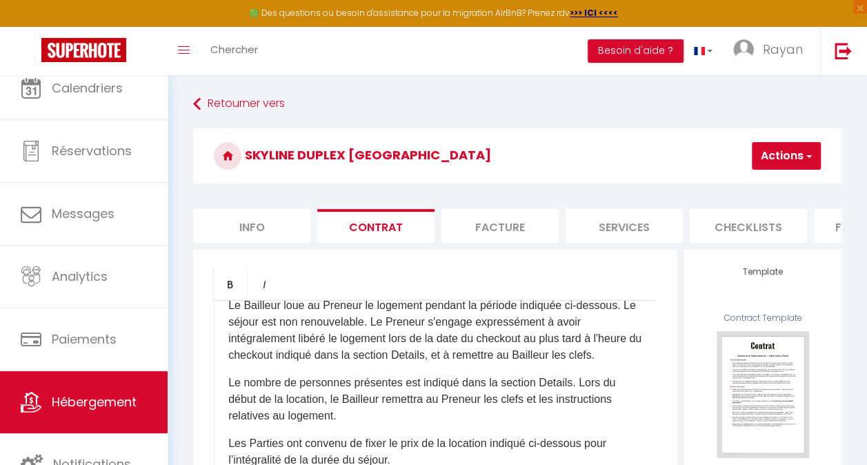
click at [631, 221] on li "Services" at bounding box center [624, 226] width 117 height 34
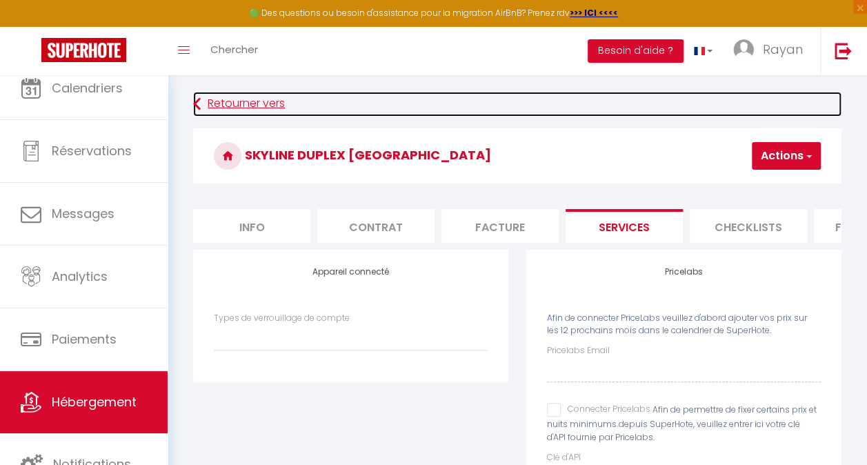
click at [223, 106] on link "Retourner vers" at bounding box center [517, 104] width 648 height 25
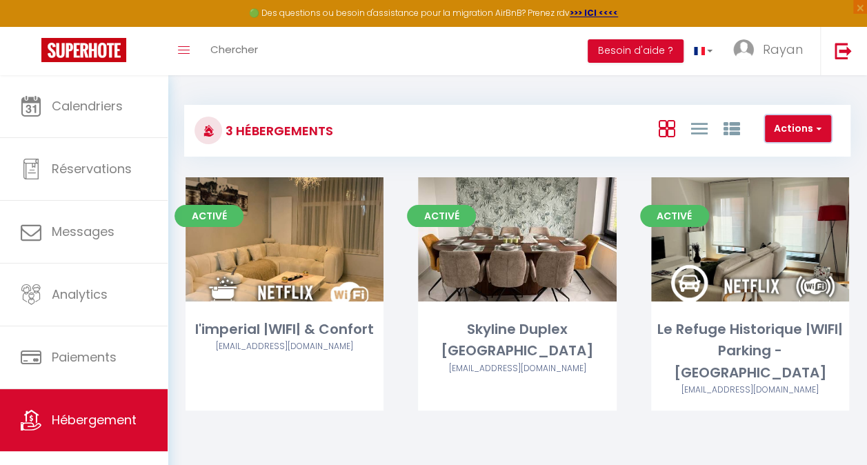
click at [803, 129] on button "Actions" at bounding box center [798, 129] width 66 height 28
click at [784, 156] on li "Créer un Hébergement" at bounding box center [767, 157] width 126 height 15
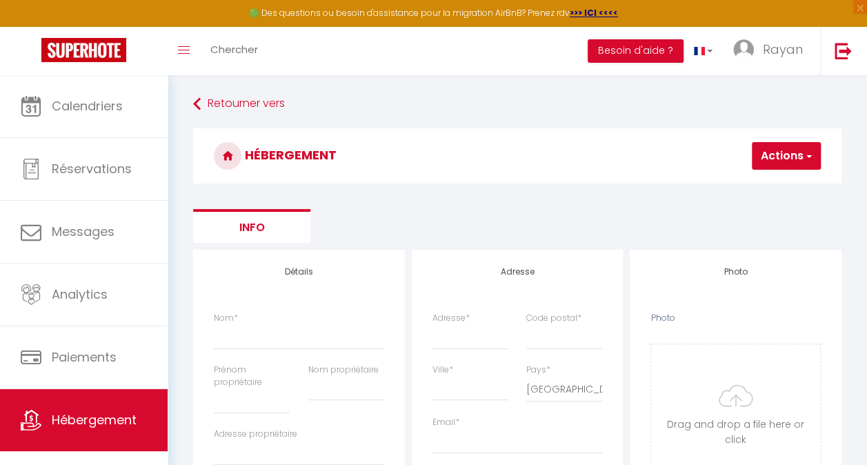
click at [794, 159] on button "Actions" at bounding box center [786, 156] width 69 height 28
click at [602, 213] on ul "Info" at bounding box center [517, 226] width 648 height 34
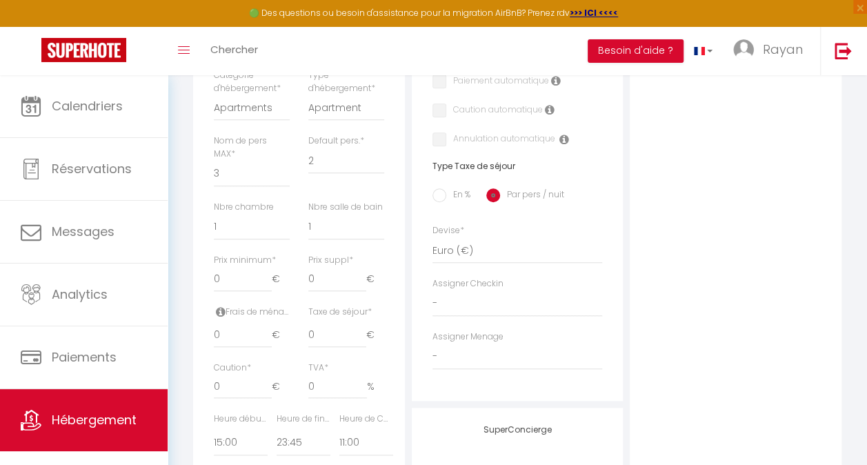
scroll to position [558, 0]
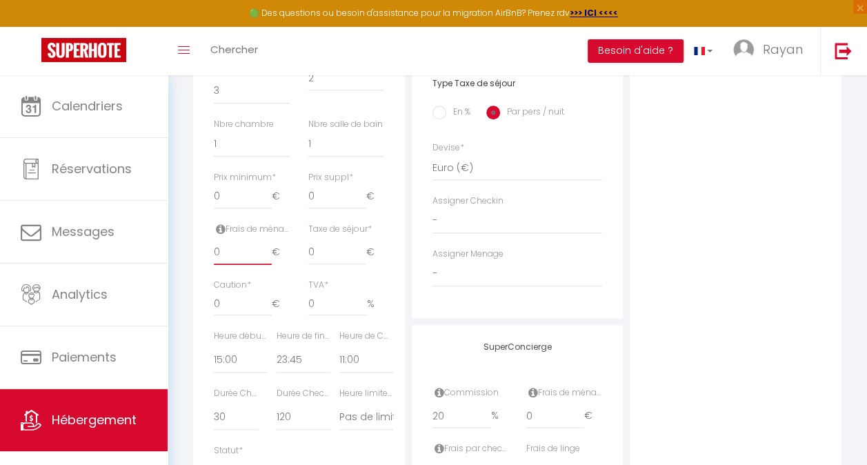
click at [236, 252] on input "0" at bounding box center [243, 252] width 58 height 25
click at [680, 258] on div "Photo Photo Drag and drop a file here or click Ooops, something wrong appended.…" at bounding box center [736, 131] width 212 height 879
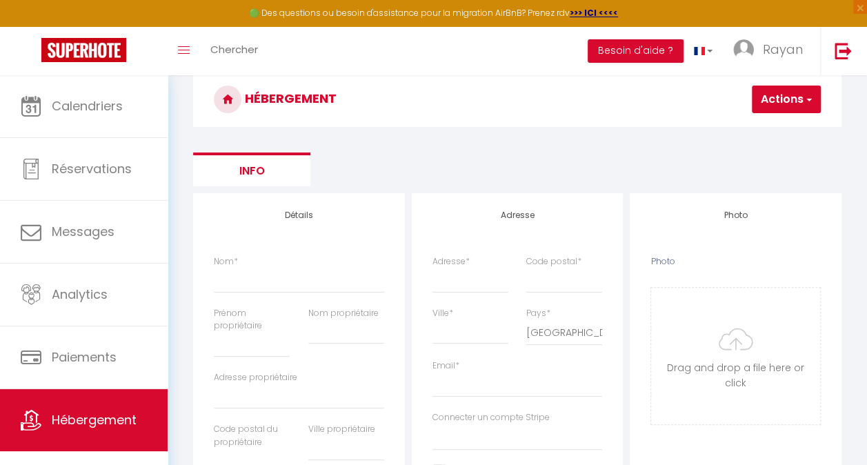
scroll to position [54, 0]
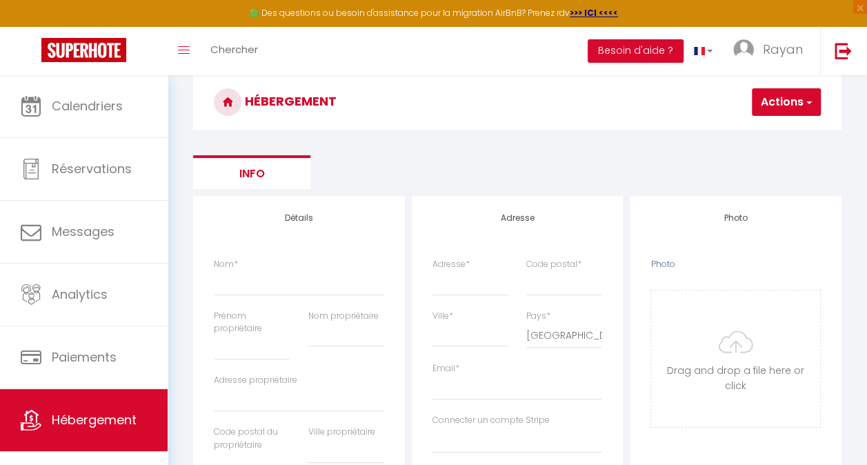
click at [792, 108] on button "Actions" at bounding box center [786, 102] width 69 height 28
click at [762, 133] on input "Enregistrer" at bounding box center [750, 133] width 51 height 14
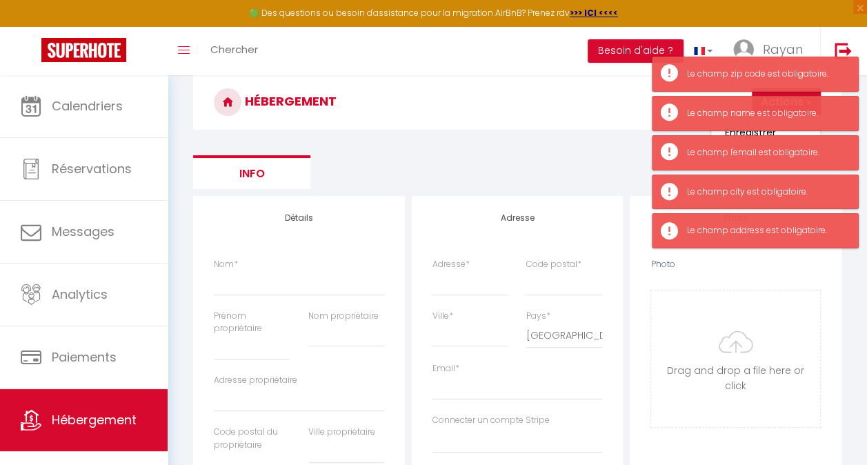
click at [446, 169] on ul "Info" at bounding box center [517, 172] width 648 height 34
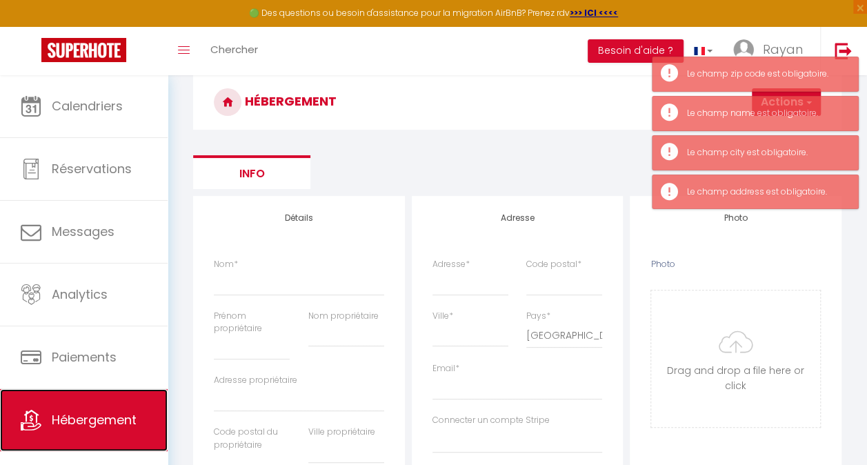
click at [87, 419] on span "Hébergement" at bounding box center [94, 419] width 85 height 17
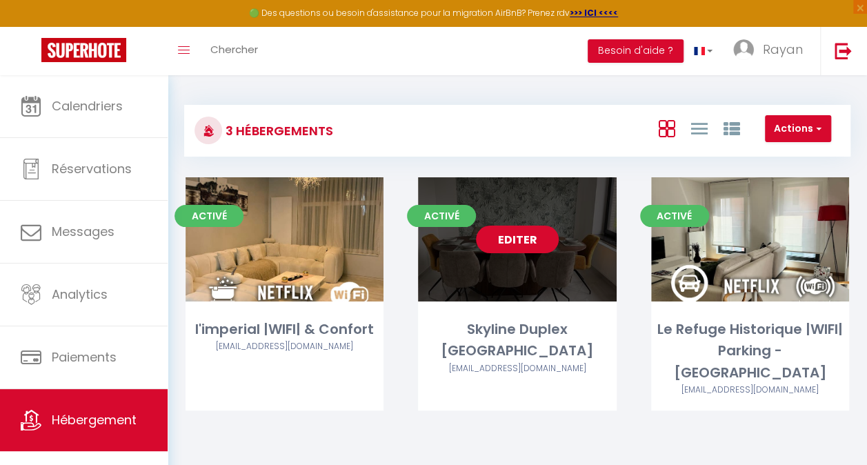
click at [515, 246] on link "Editer" at bounding box center [517, 240] width 83 height 28
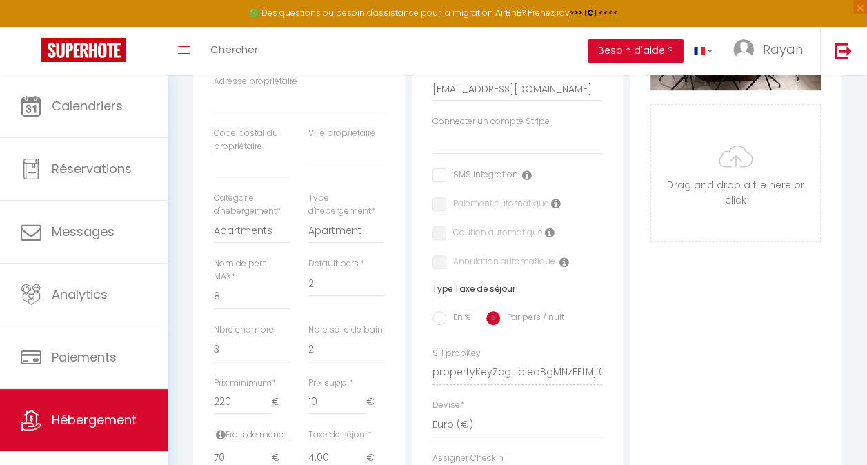
scroll to position [353, 0]
click at [242, 361] on select "0 1 2 3 4 5 6 7 8 9 10 11 12 13" at bounding box center [252, 349] width 76 height 26
click at [214, 346] on select "0 1 2 3 4 5 6 7 8 9 10 11 12 13" at bounding box center [252, 349] width 76 height 26
click at [706, 379] on div "Photo Photo Supprimer Drag and drop a file here or click Ooops, something wrong…" at bounding box center [736, 362] width 212 height 931
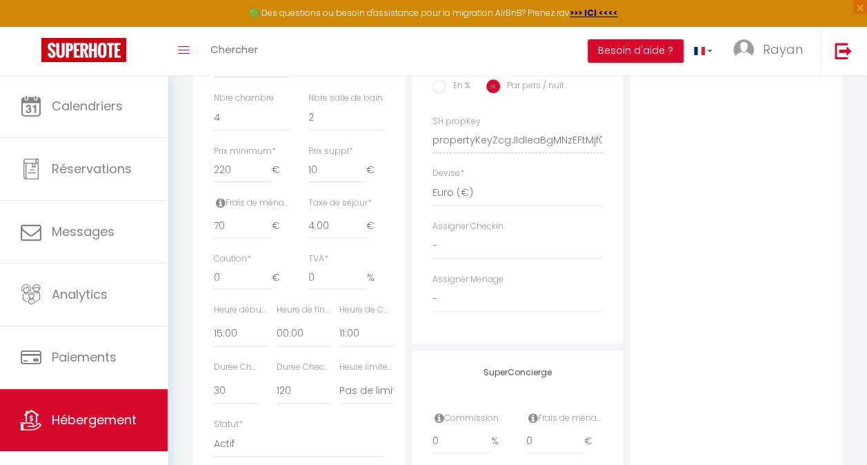
scroll to position [585, 0]
click at [244, 235] on input "70" at bounding box center [243, 225] width 58 height 25
click at [679, 306] on div "Photo Photo Supprimer Drag and drop a file here or click Ooops, something wrong…" at bounding box center [736, 130] width 212 height 931
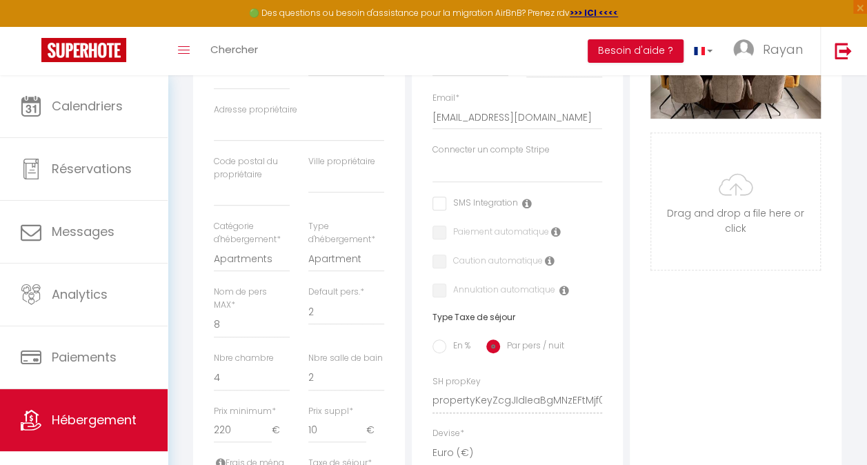
scroll to position [0, 0]
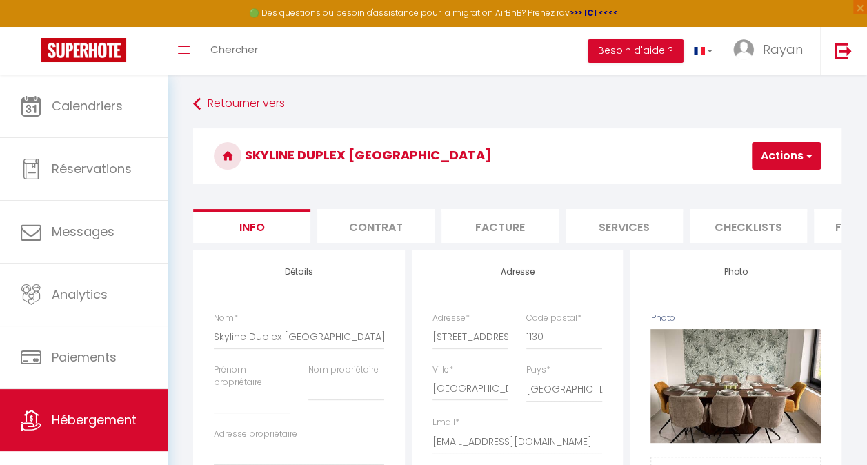
click at [772, 163] on button "Actions" at bounding box center [786, 156] width 69 height 28
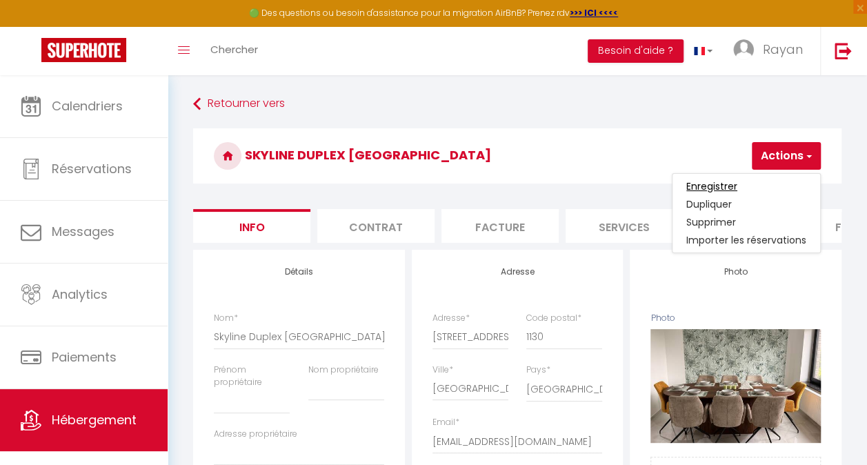
click at [726, 186] on input "Enregistrer" at bounding box center [711, 186] width 51 height 14
